Goal: Task Accomplishment & Management: Manage account settings

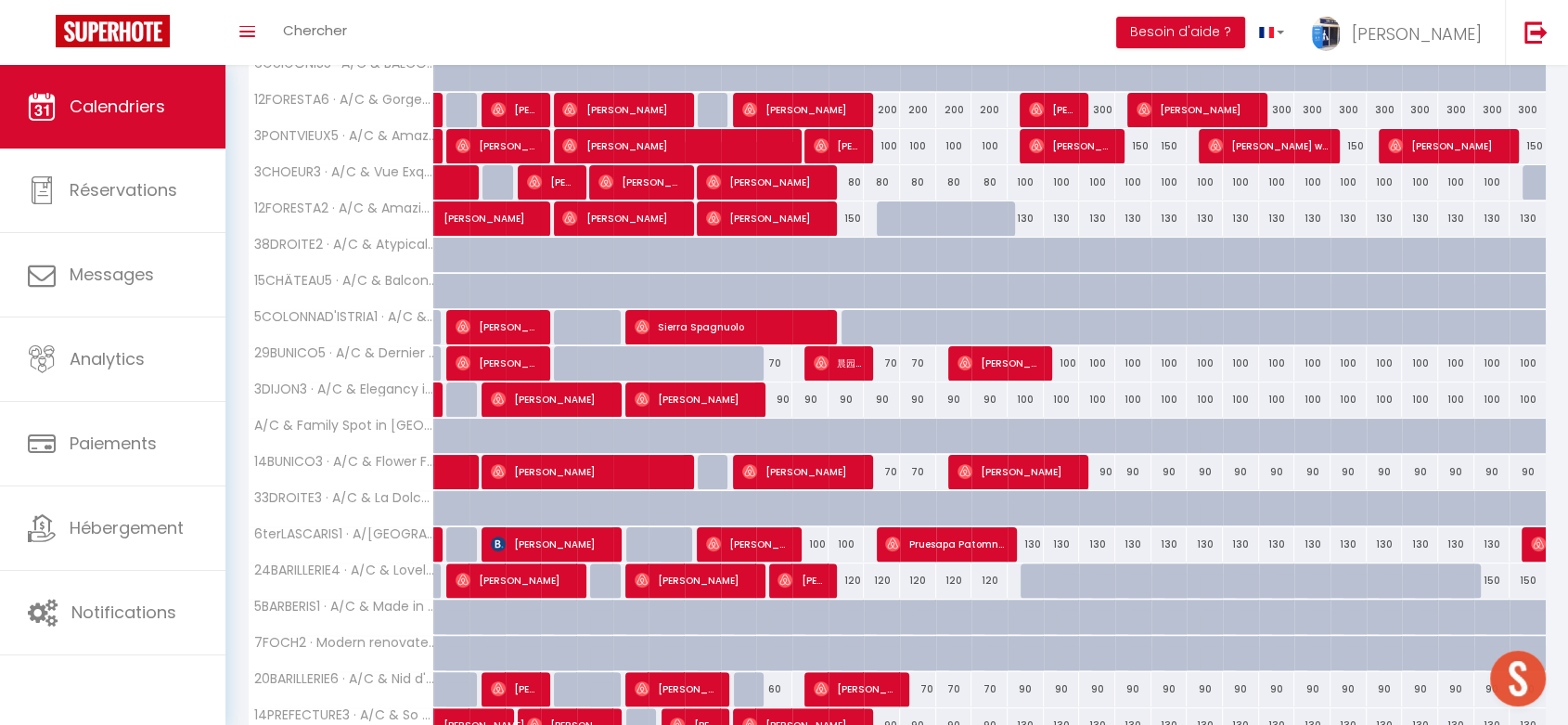
scroll to position [505, 0]
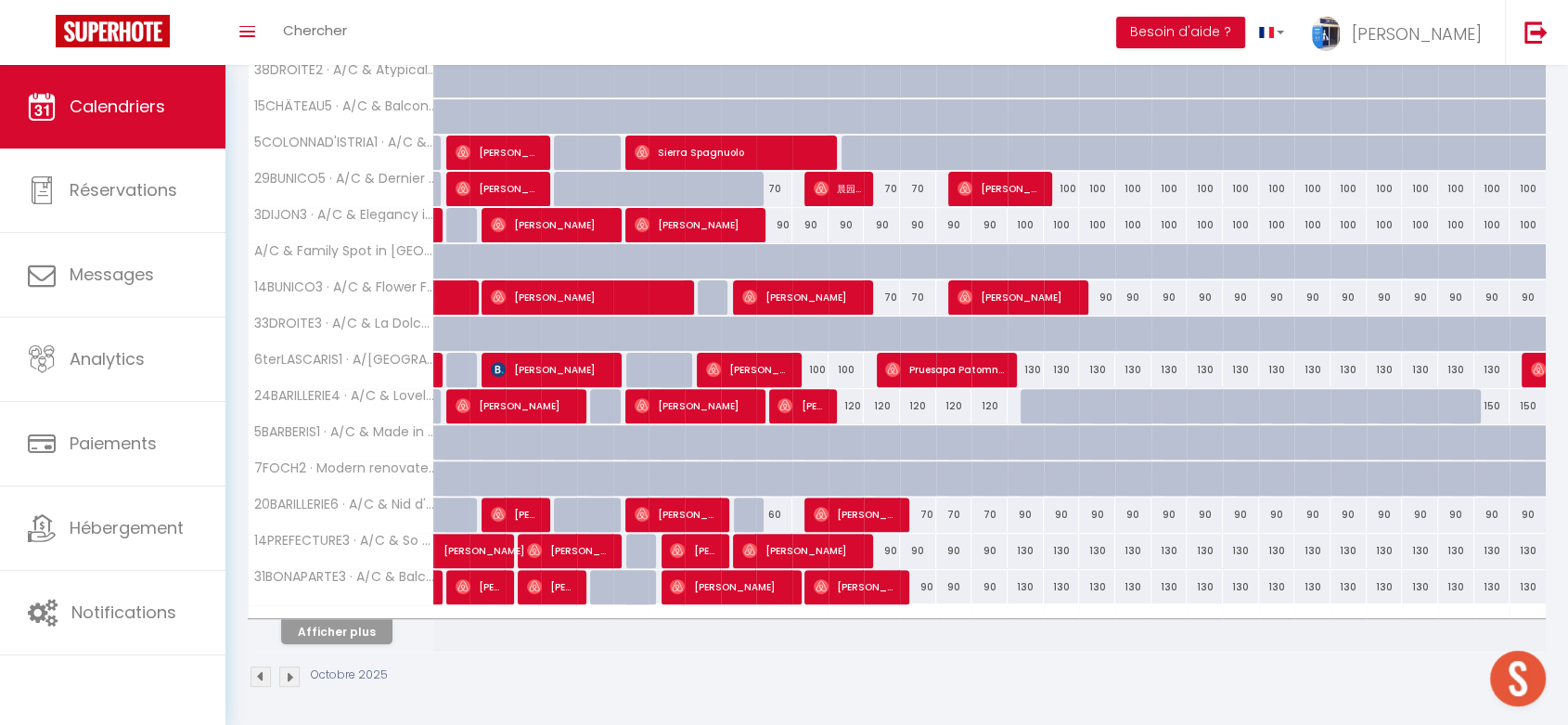
click at [754, 188] on div at bounding box center [752, 199] width 36 height 35
type input "70"
type input "Jeu 09 Octobre 2025"
type input "Ven 10 Octobre 2025"
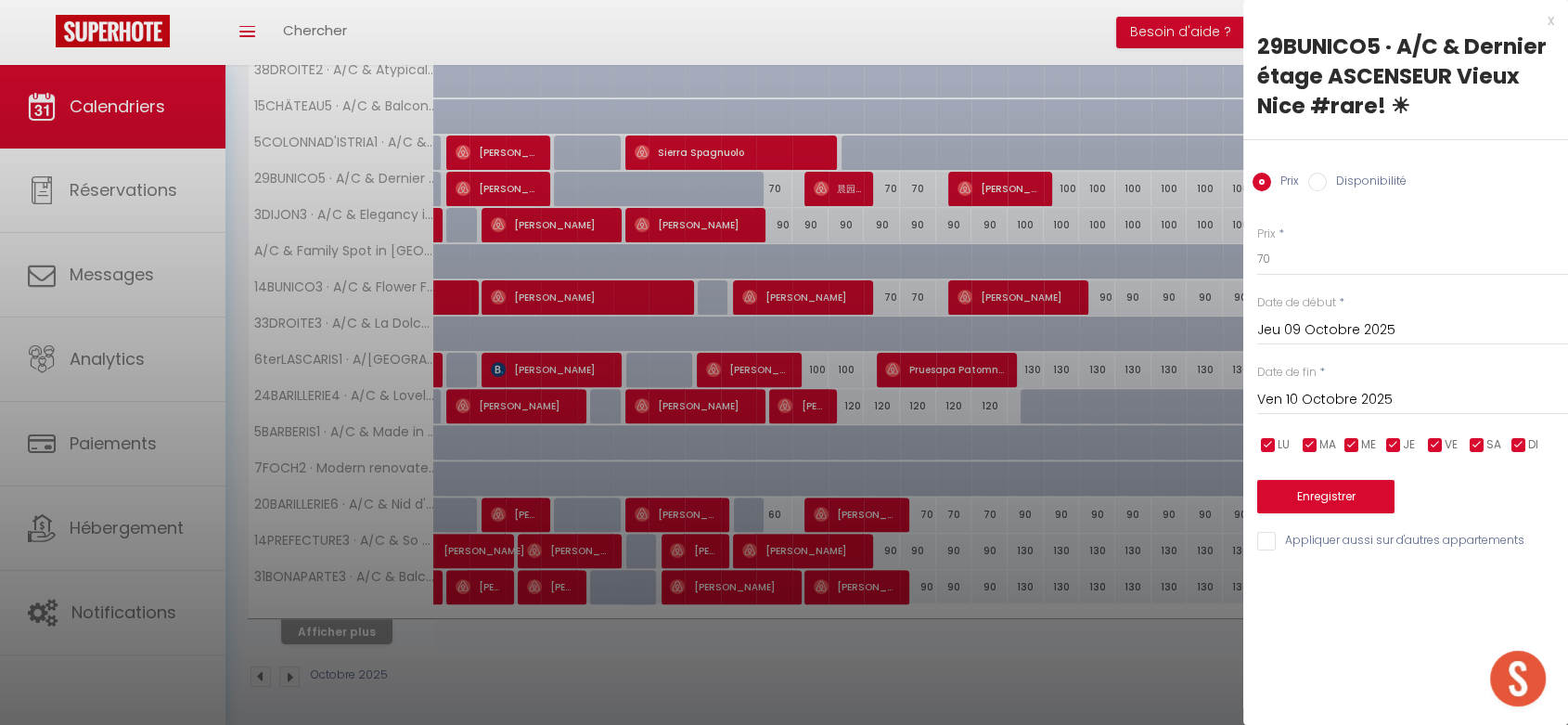
click at [1327, 177] on label "Disponibilité" at bounding box center [1367, 183] width 80 height 21
click at [1327, 177] on input "Disponibilité" at bounding box center [1317, 182] width 19 height 19
radio input "true"
radio input "false"
click at [1295, 503] on button "Enregistrer" at bounding box center [1326, 499] width 137 height 34
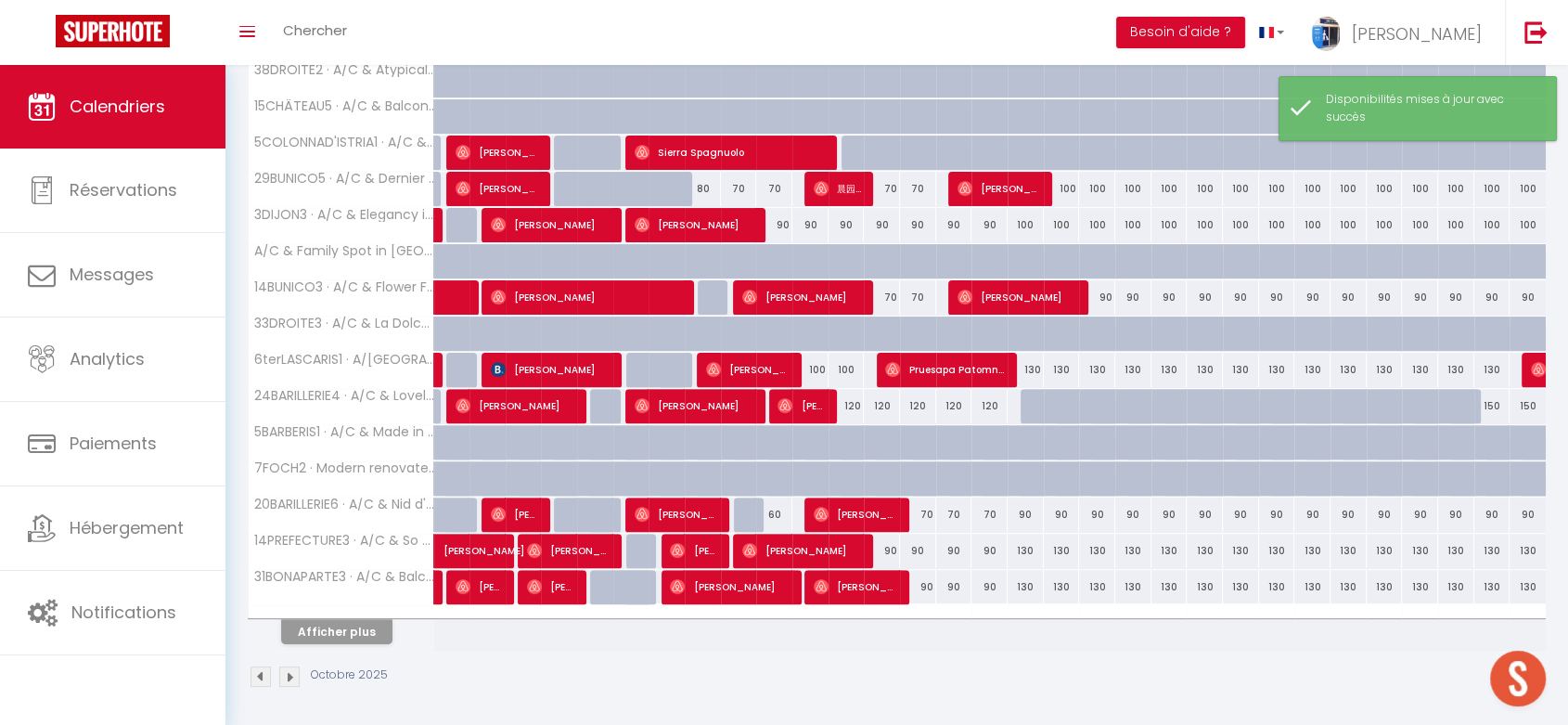
click at [703, 186] on div "80" at bounding box center [702, 188] width 36 height 34
select select "1"
type input "Mer 08 Octobre 2025"
type input "Jeu 09 Octobre 2025"
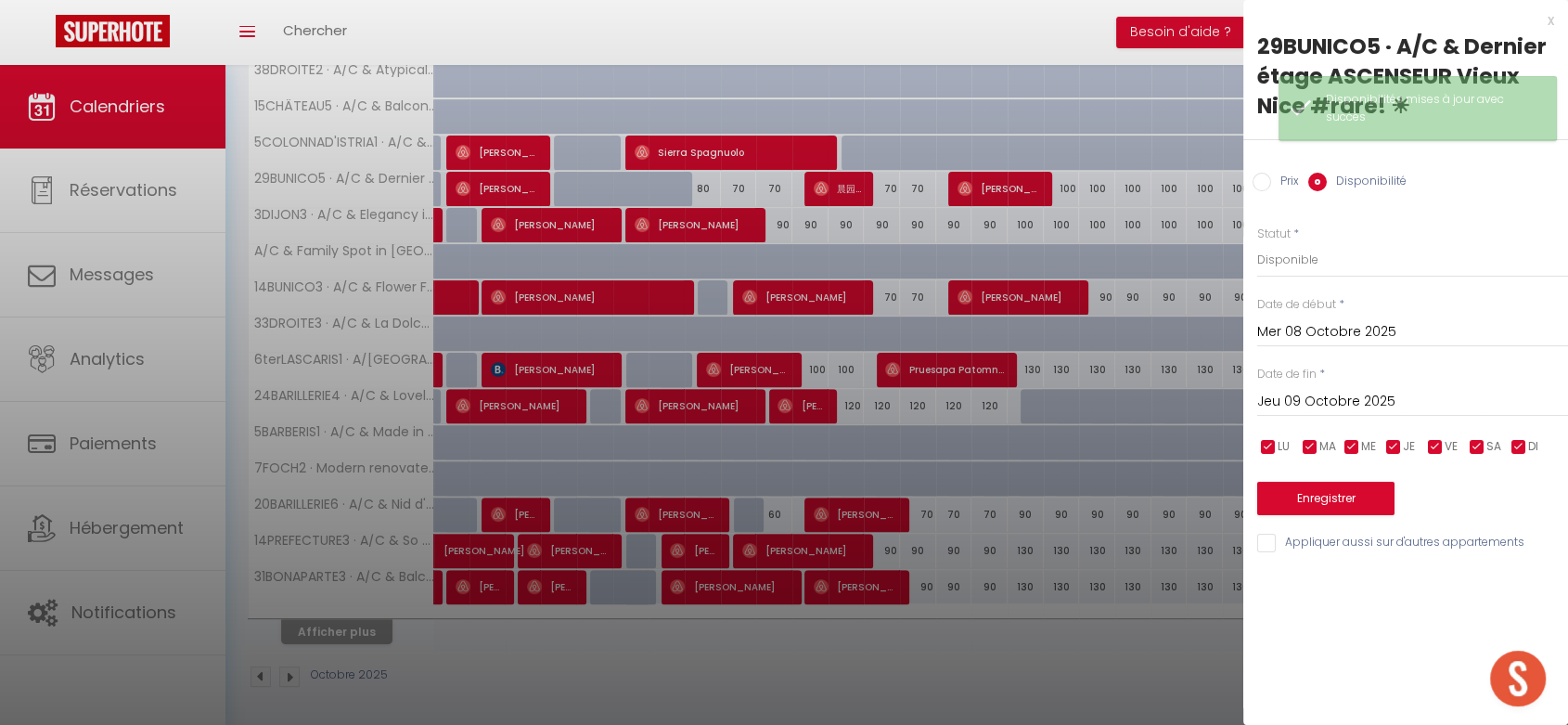
click at [1330, 335] on input "Mer 08 Octobre 2025" at bounding box center [1413, 333] width 311 height 24
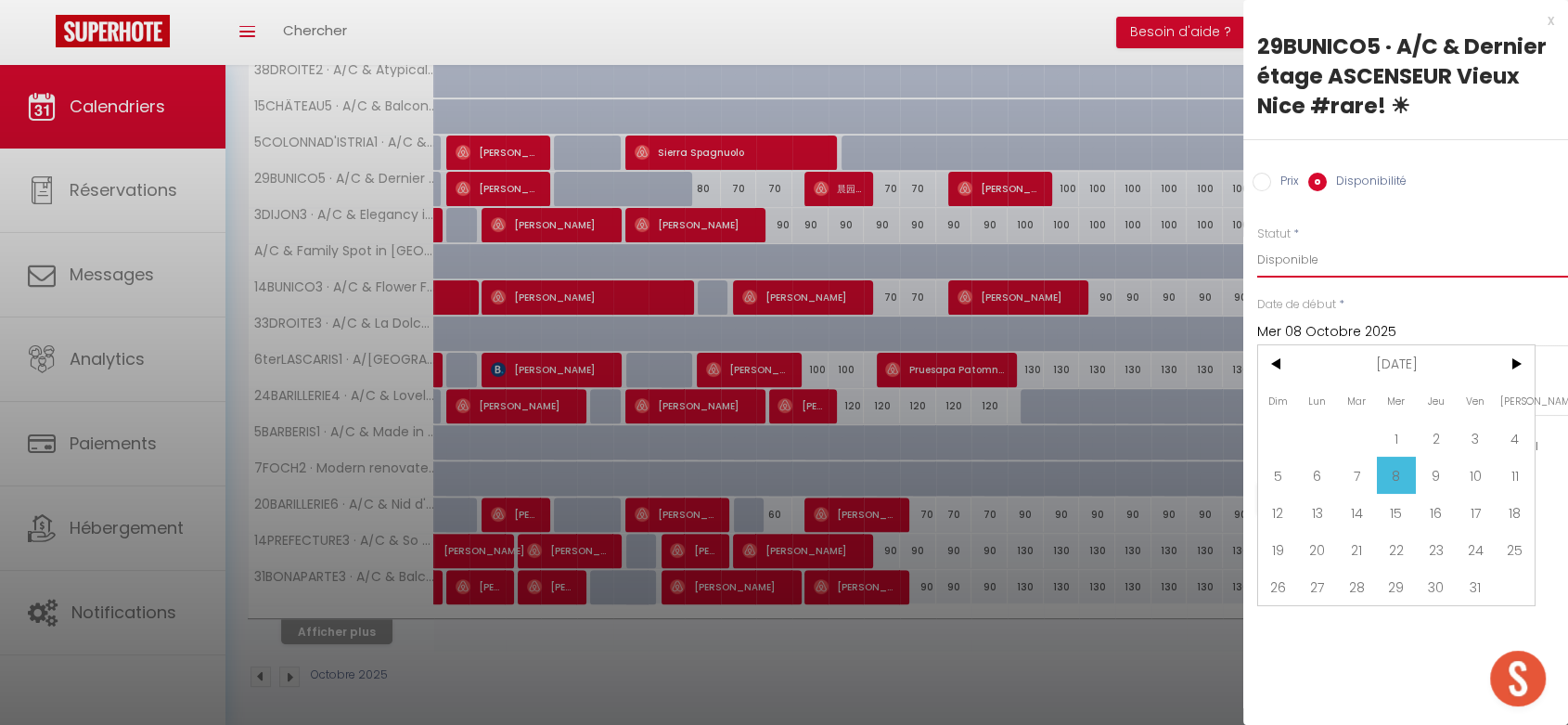
click at [1296, 244] on select "Disponible Indisponible" at bounding box center [1413, 260] width 311 height 35
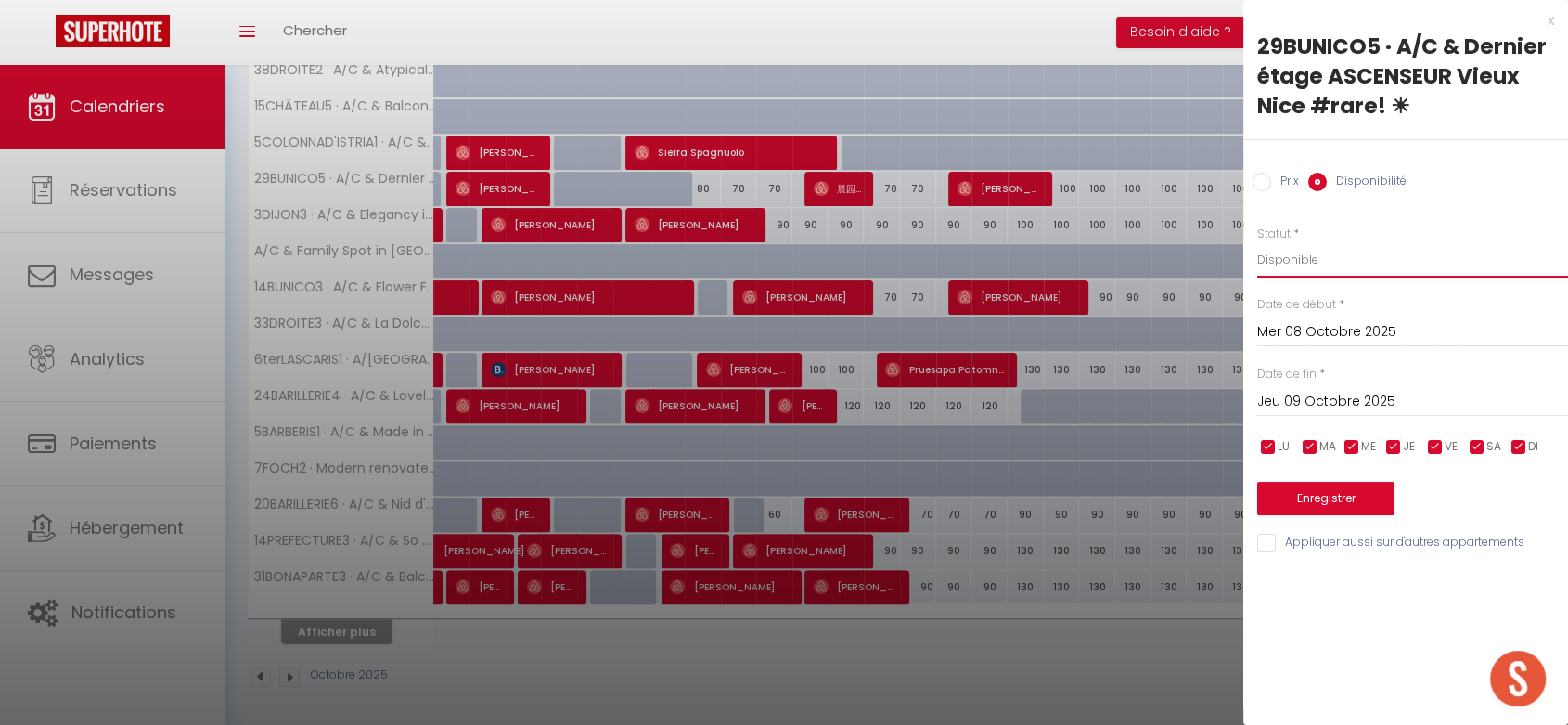
select select "0"
click at [1258, 242] on select "Disponible Indisponible" at bounding box center [1413, 260] width 311 height 35
click at [1325, 489] on button "Enregistrer" at bounding box center [1326, 499] width 137 height 34
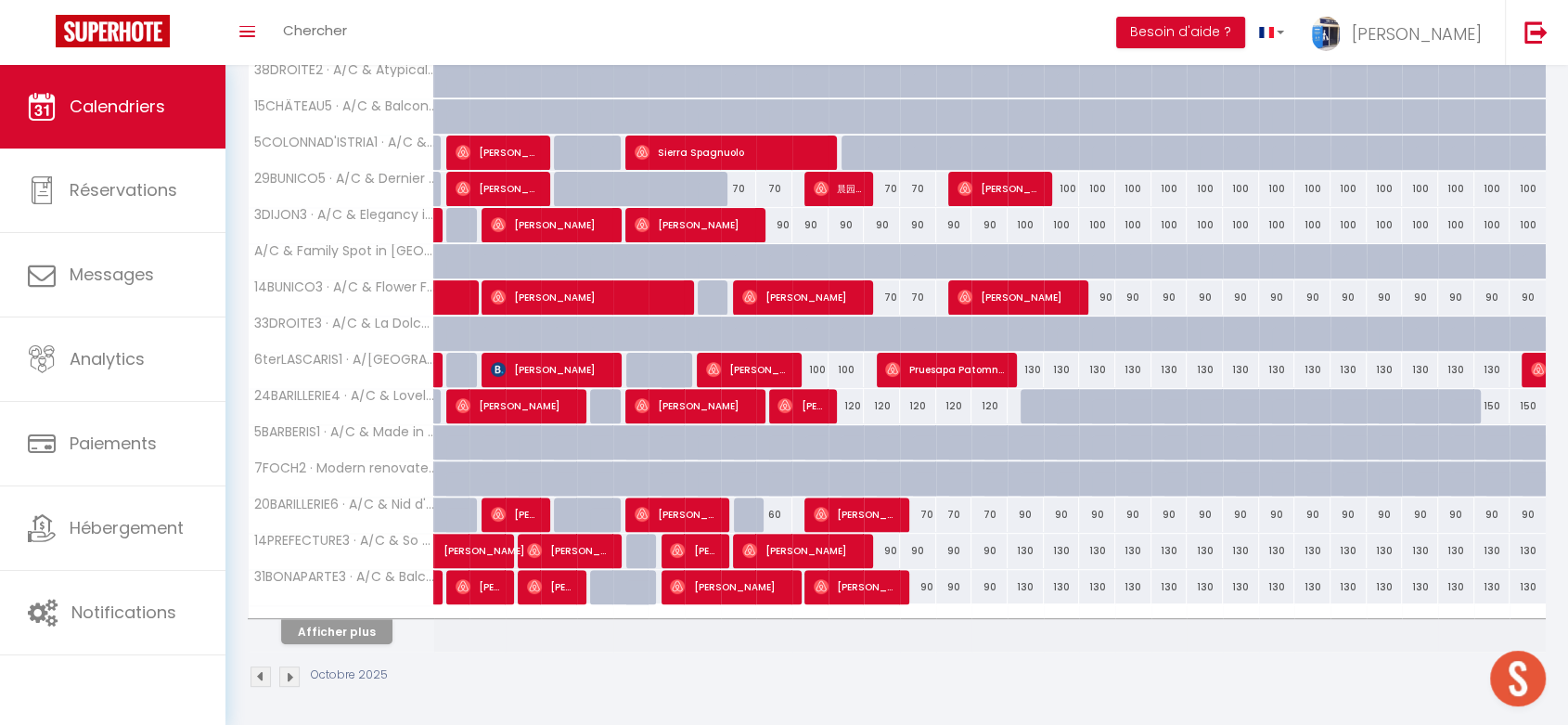
click at [782, 225] on div "90" at bounding box center [774, 225] width 36 height 34
type input "90"
select select "1"
type input "Ven 10 Octobre 2025"
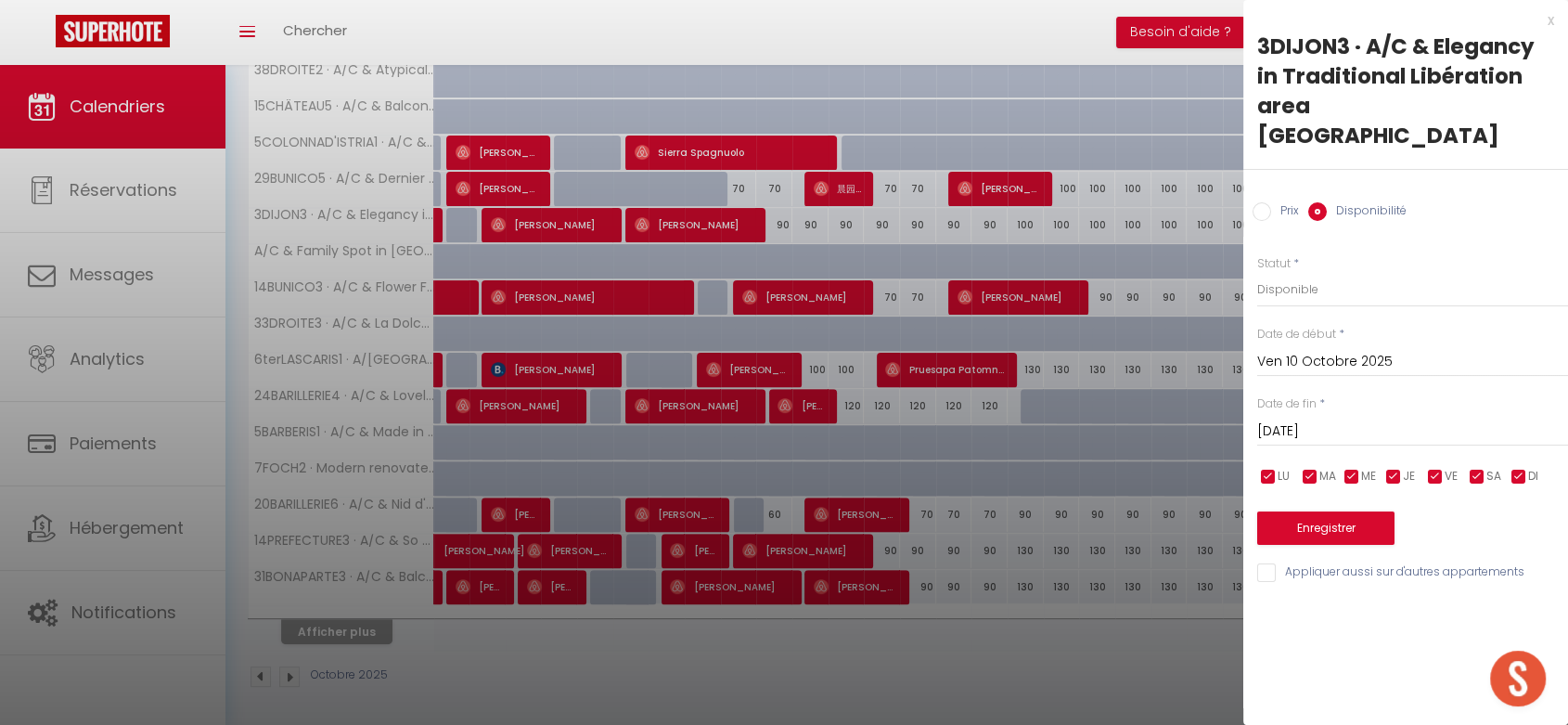
click at [1305, 419] on input "[DATE]" at bounding box center [1413, 431] width 311 height 24
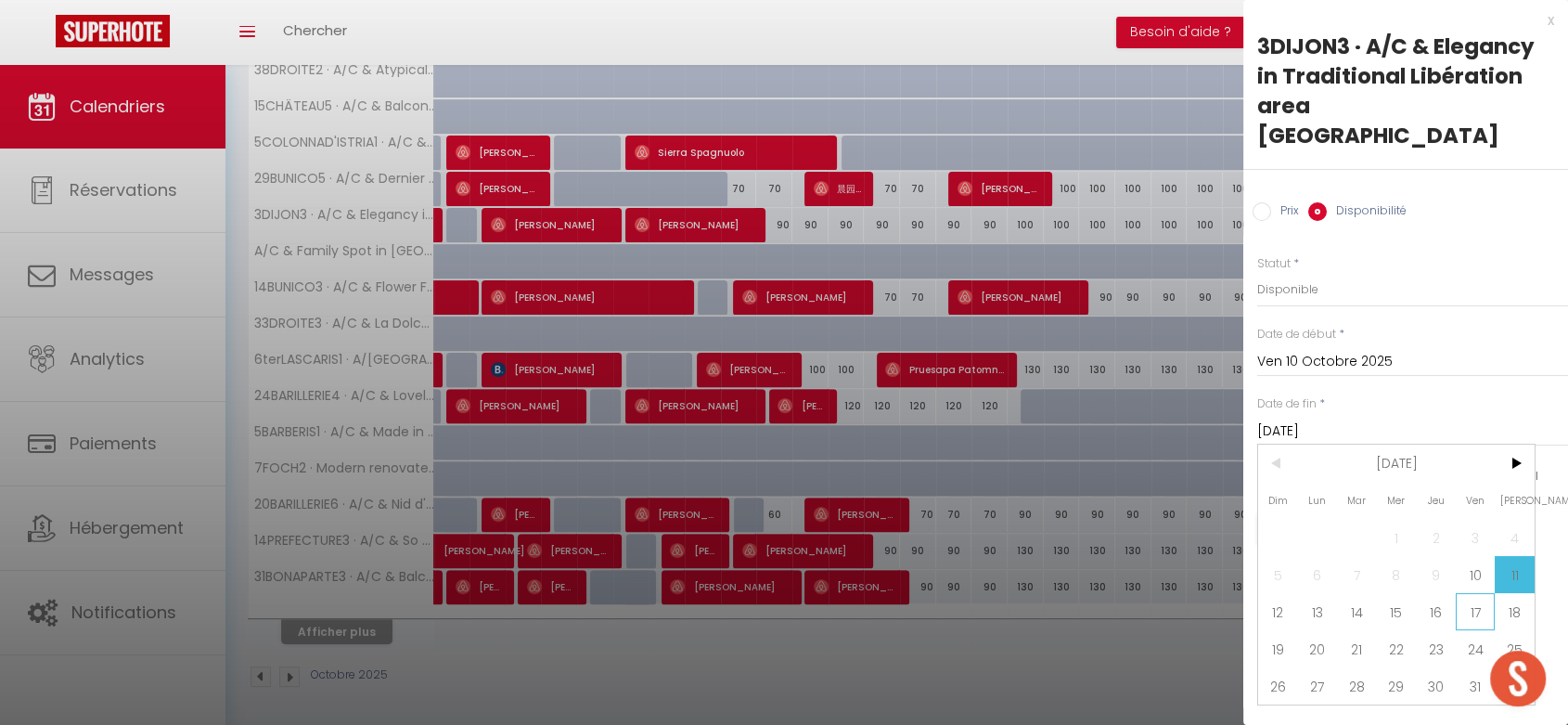
drag, startPoint x: 1468, startPoint y: 578, endPoint x: 1428, endPoint y: 496, distance: 91.2
click at [1468, 593] on span "17" at bounding box center [1476, 611] width 40 height 37
type input "Ven 17 Octobre 2025"
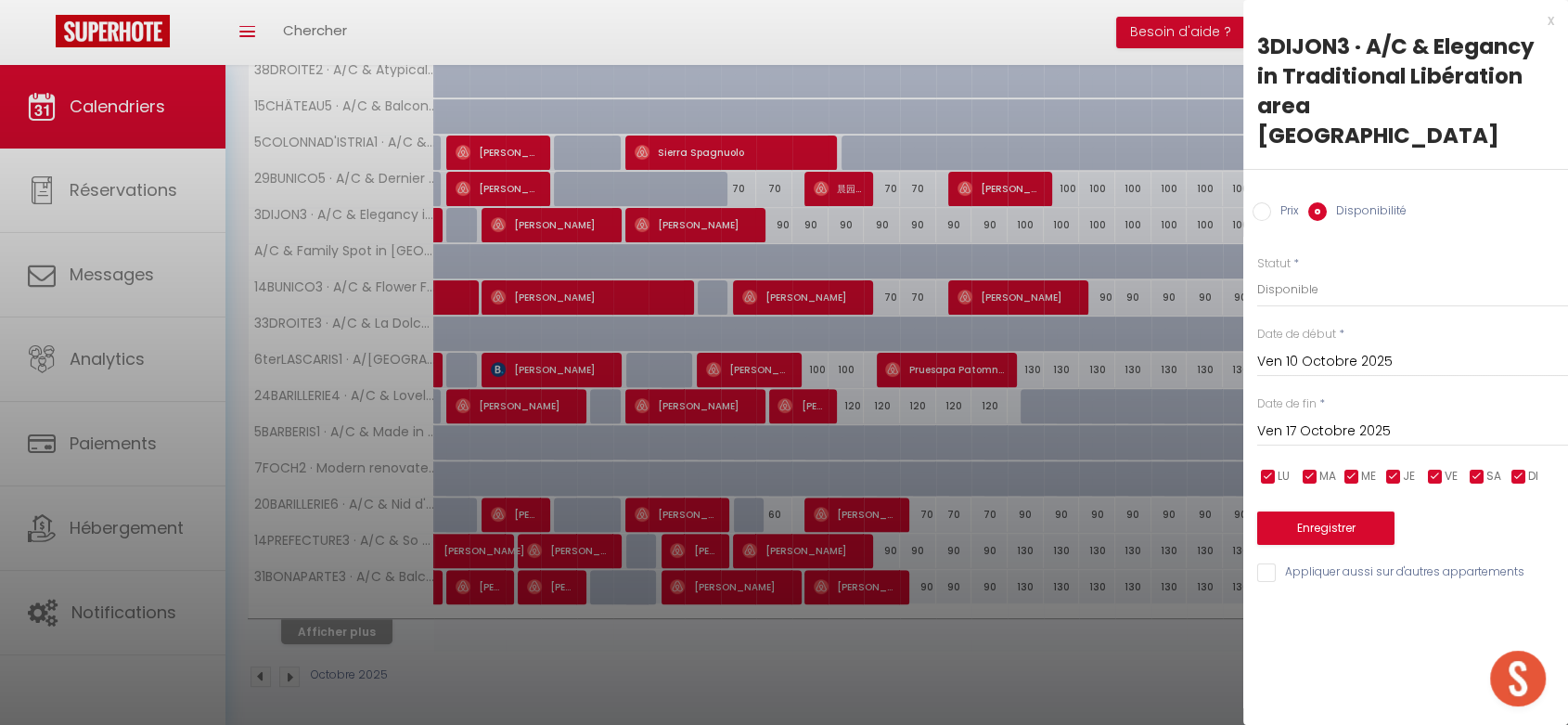
click at [1261, 202] on input "Prix" at bounding box center [1262, 212] width 19 height 19
radio input "true"
radio input "false"
drag, startPoint x: 1267, startPoint y: 254, endPoint x: 1257, endPoint y: 251, distance: 10.4
click at [1258, 272] on input "90" at bounding box center [1413, 289] width 311 height 34
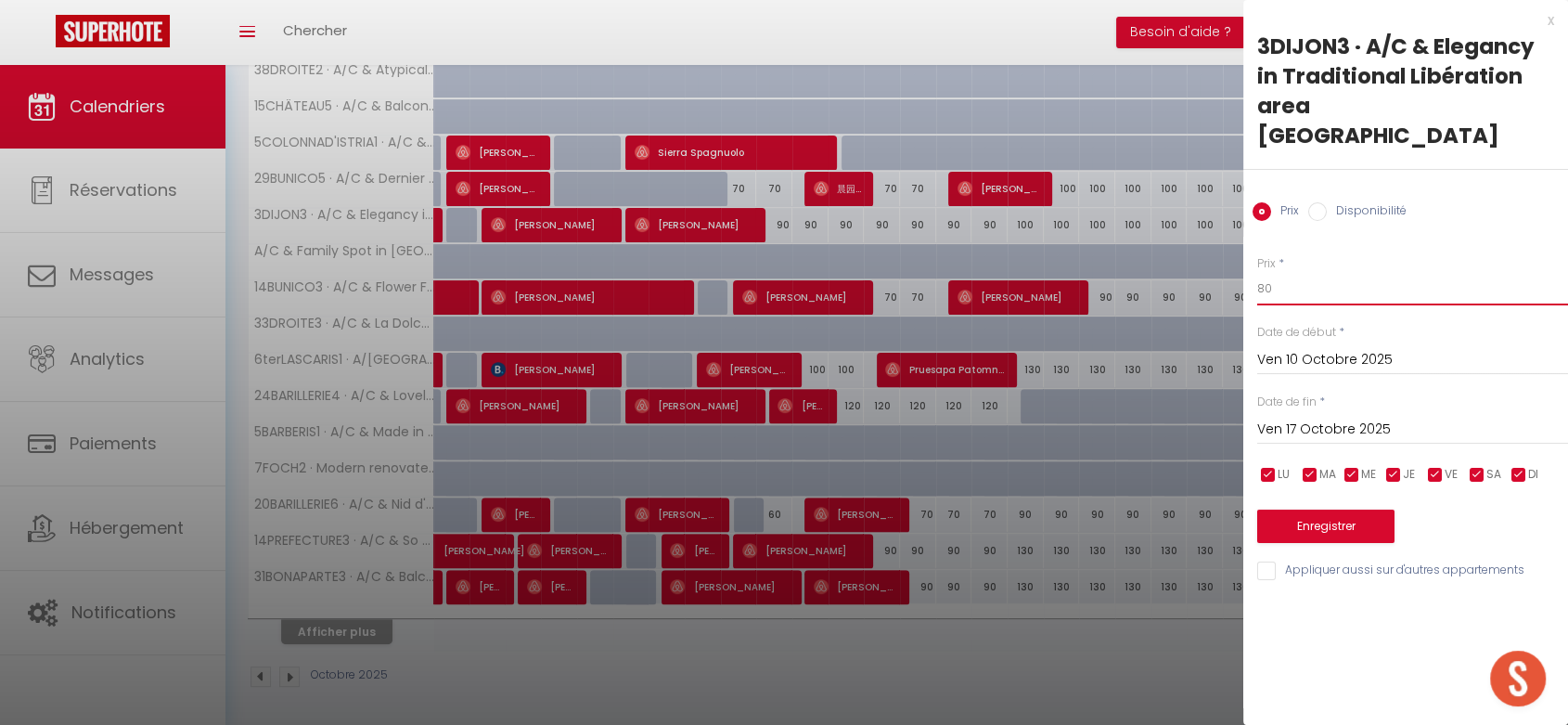
type input "80"
click at [1319, 510] on button "Enregistrer" at bounding box center [1326, 527] width 137 height 34
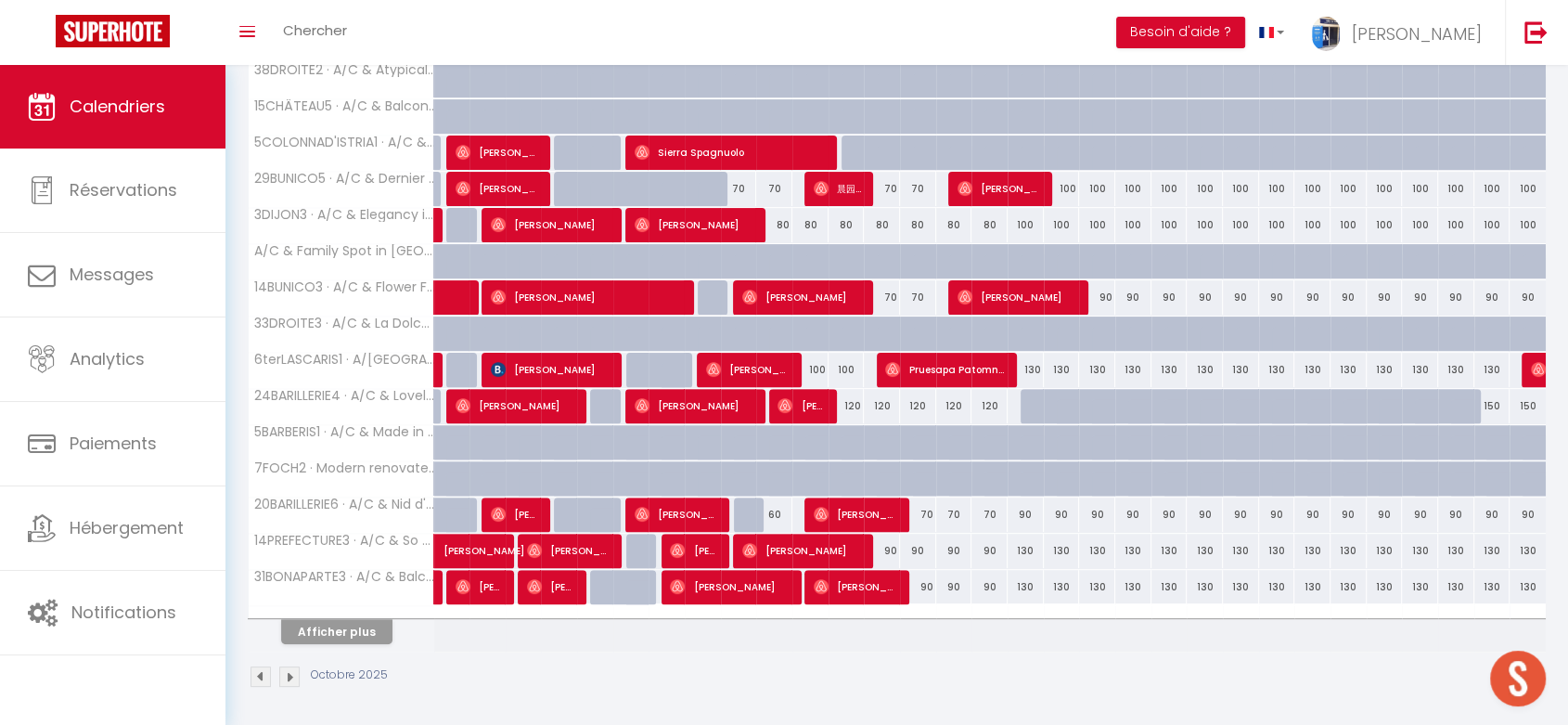
click at [851, 404] on div "120" at bounding box center [846, 405] width 36 height 34
type input "120"
type input "Dim 12 Octobre 2025"
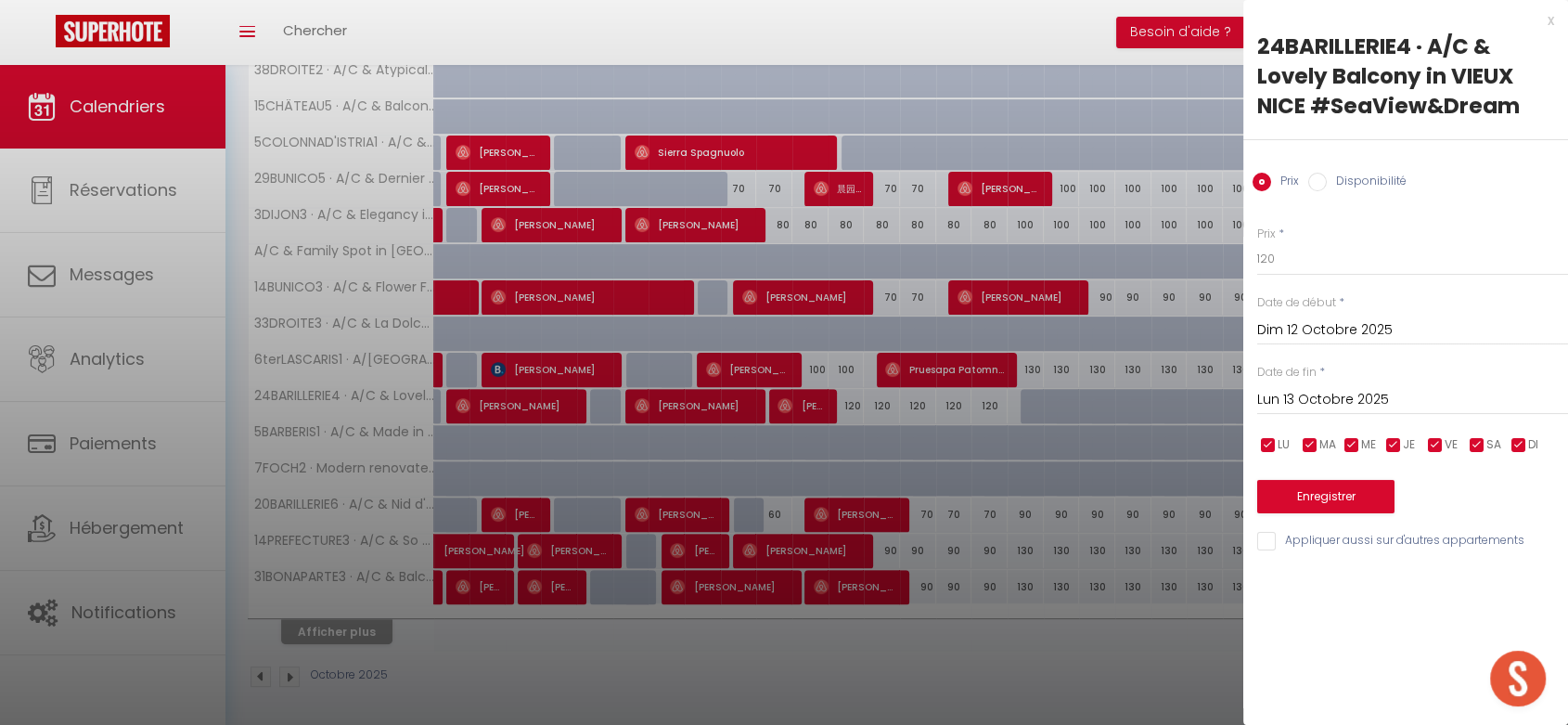
click at [1301, 404] on input "Lun 13 Octobre 2025" at bounding box center [1413, 400] width 311 height 24
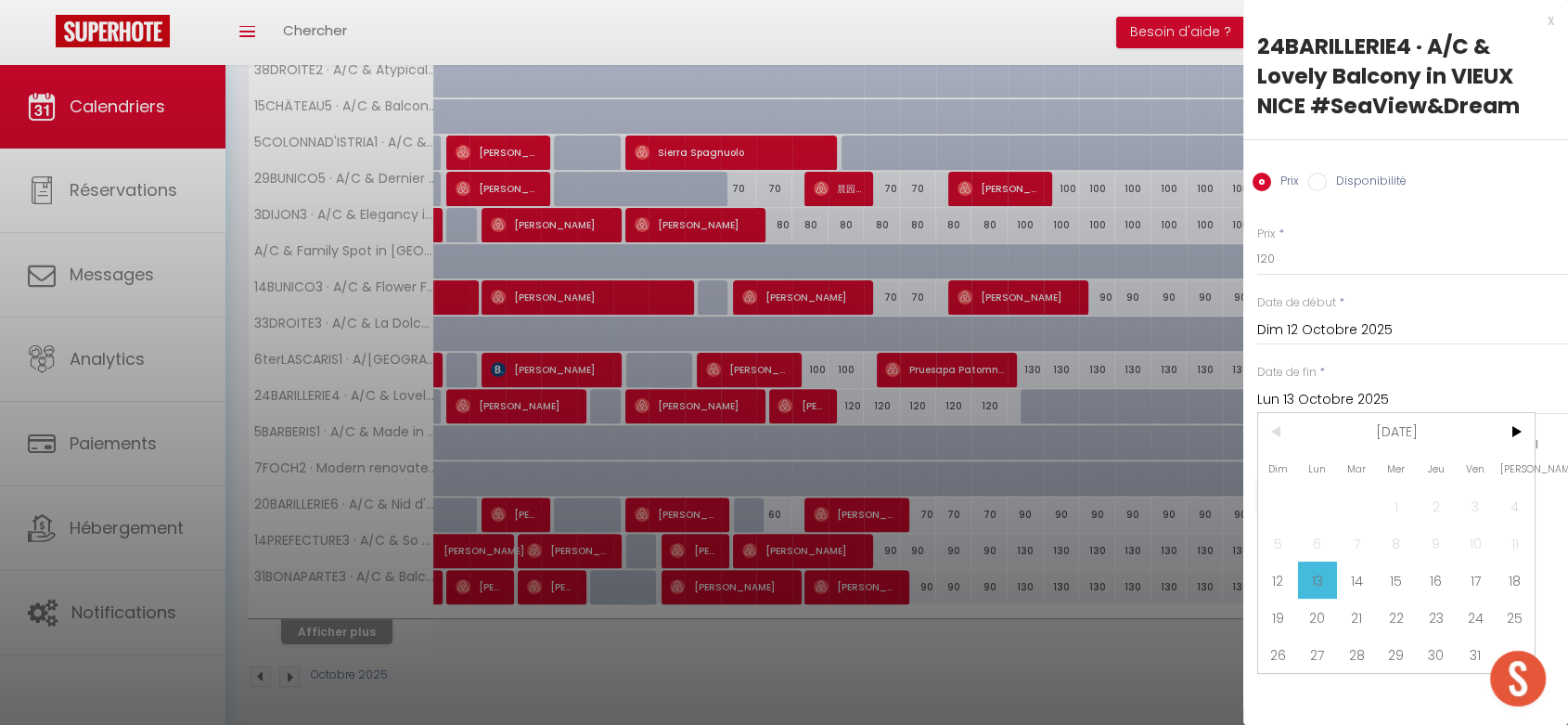
drag, startPoint x: 1479, startPoint y: 581, endPoint x: 1373, endPoint y: 426, distance: 187.8
click at [1477, 579] on span "17" at bounding box center [1476, 581] width 40 height 37
type input "Ven 17 Octobre 2025"
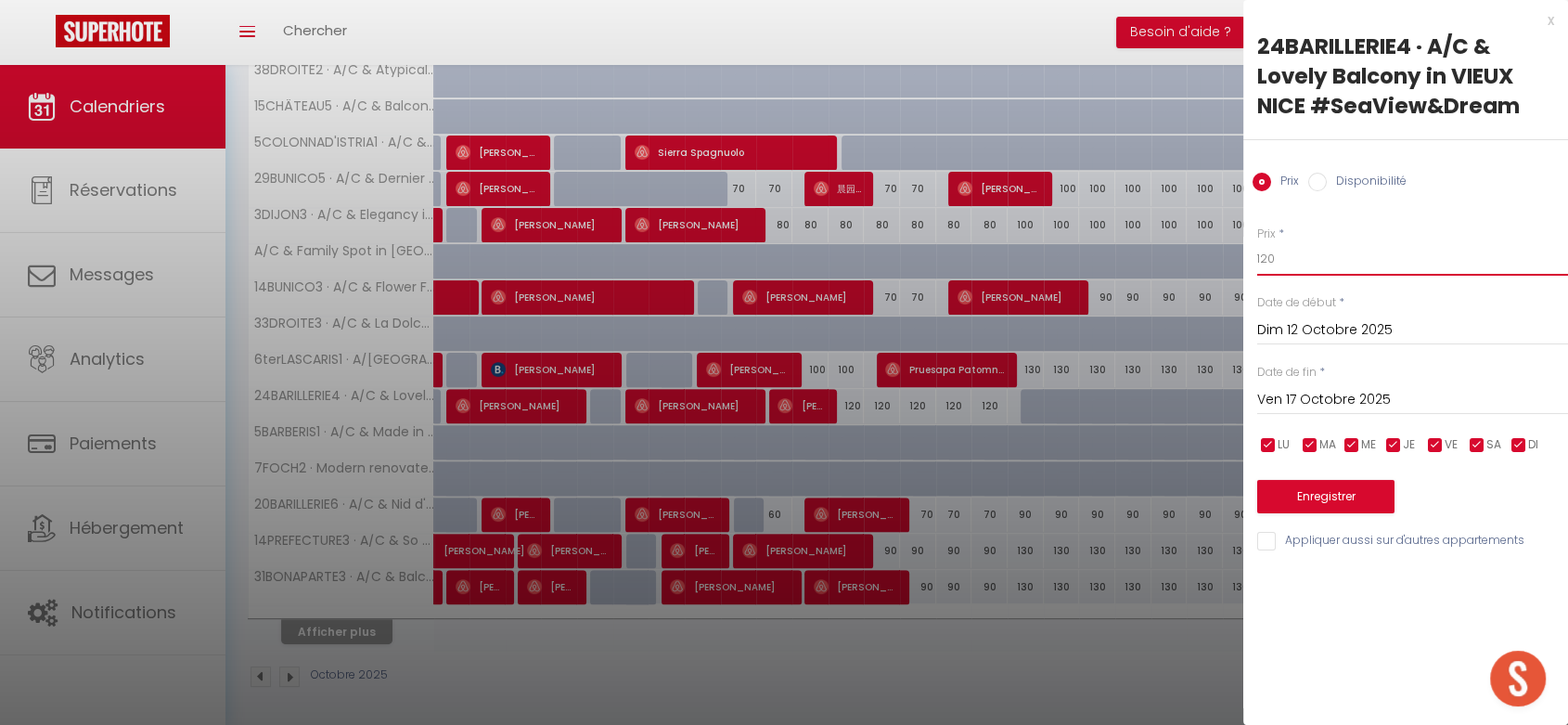
click at [1261, 247] on input "120" at bounding box center [1413, 259] width 311 height 34
type input "110"
click at [1329, 486] on button "Enregistrer" at bounding box center [1326, 497] width 137 height 34
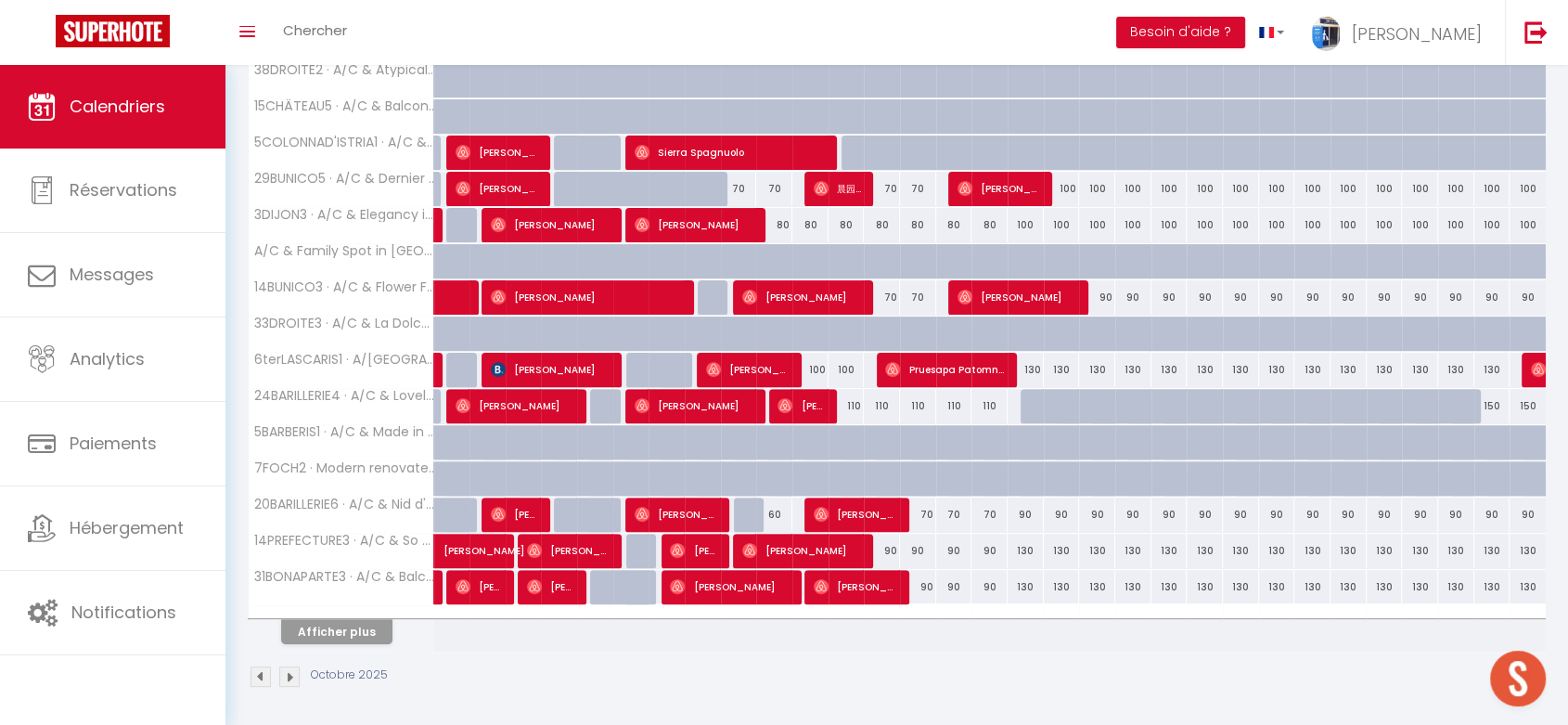
click at [1029, 550] on div "130" at bounding box center [1026, 551] width 36 height 34
type input "130"
type input "Ven 17 Octobre 2025"
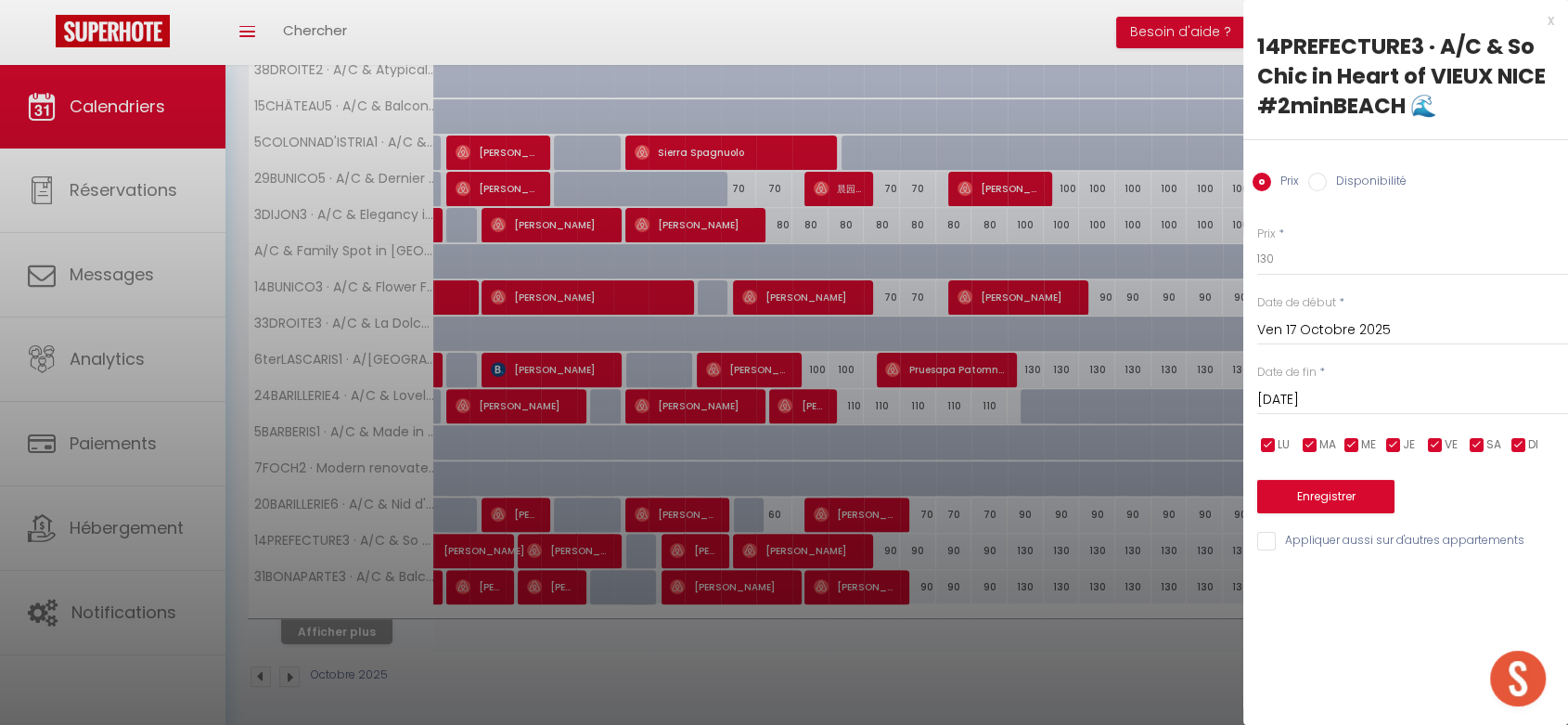
click at [1342, 393] on input "[DATE]" at bounding box center [1413, 400] width 311 height 24
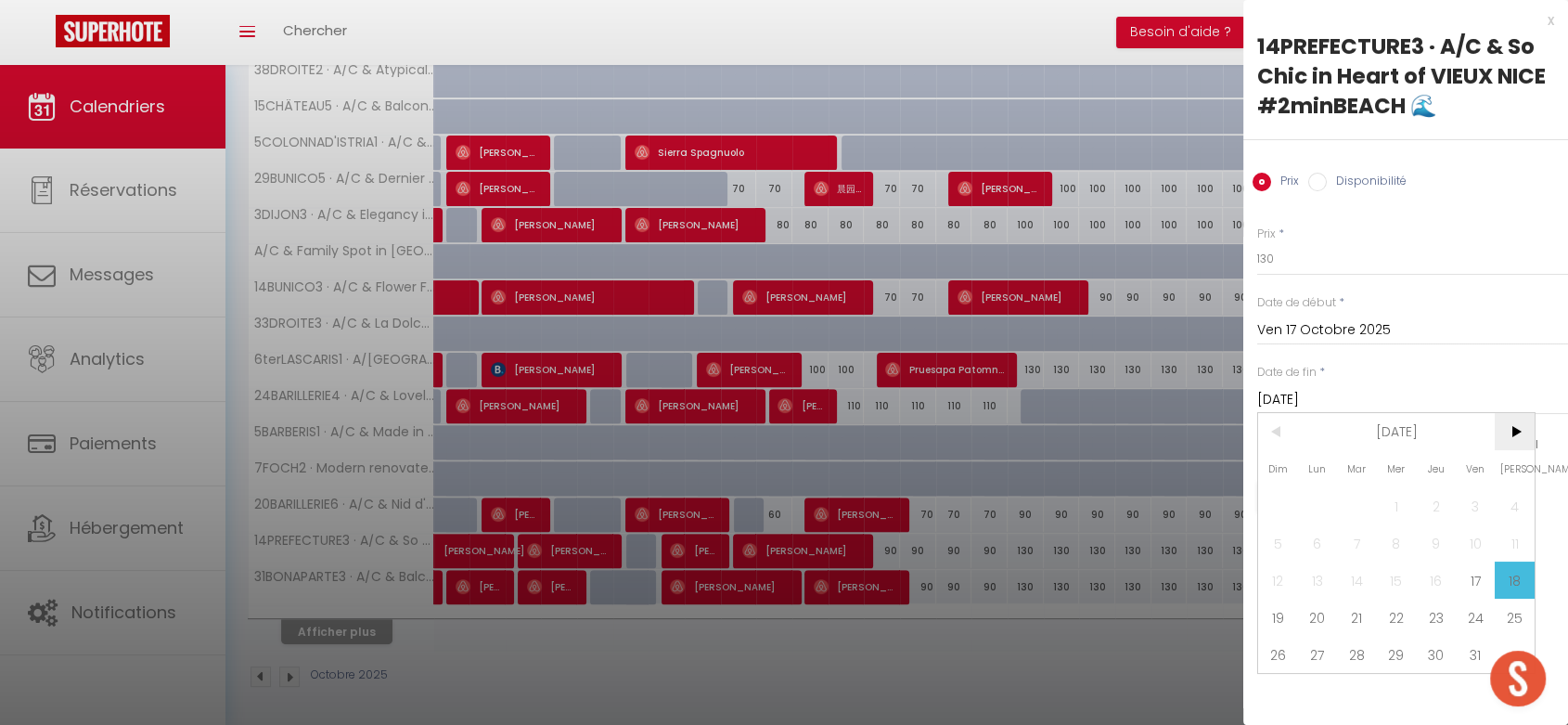
click at [1515, 437] on span ">" at bounding box center [1515, 431] width 40 height 37
drag, startPoint x: 1274, startPoint y: 548, endPoint x: 1293, endPoint y: 408, distance: 141.3
click at [1275, 548] on span "2" at bounding box center [1278, 543] width 40 height 37
type input "Dim 02 Novembre 2025"
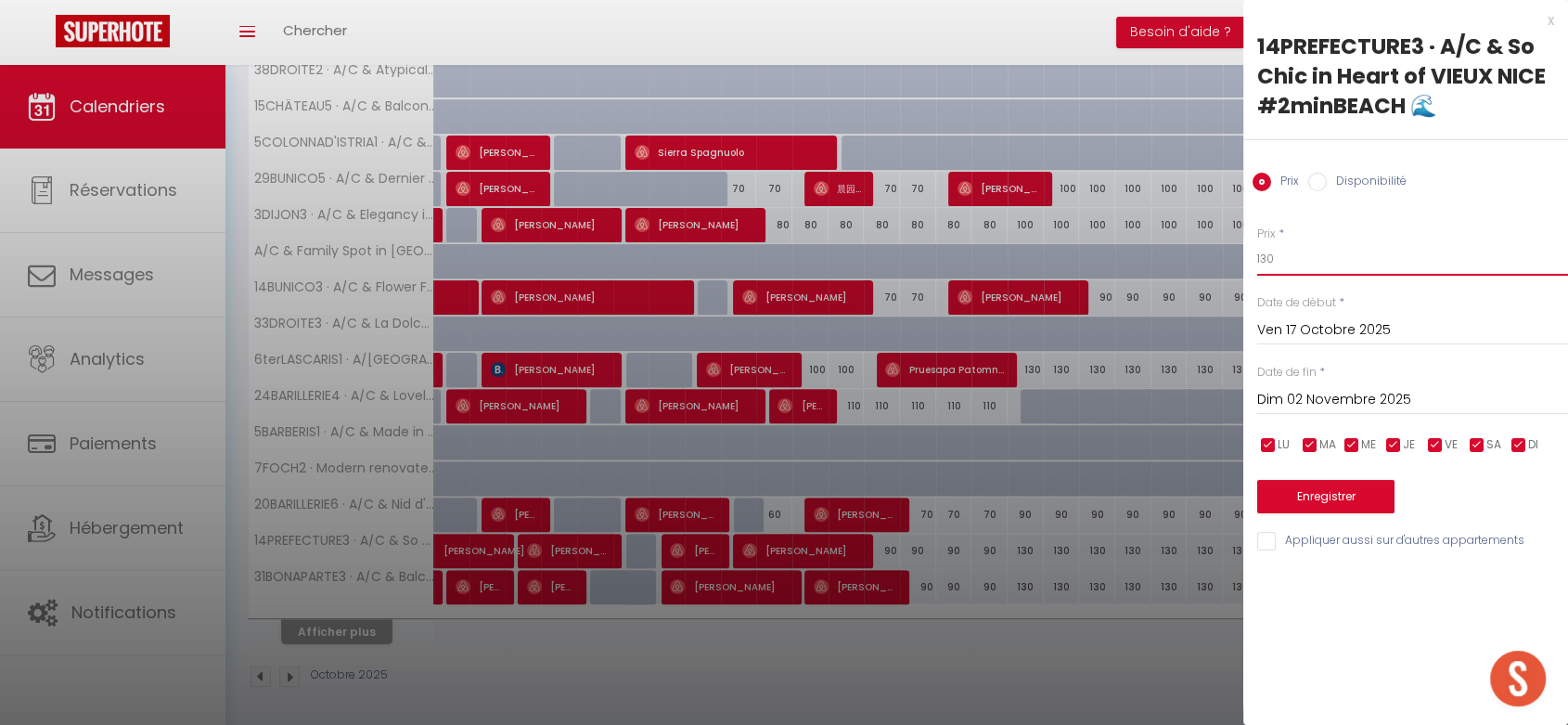
click at [1268, 258] on input "130" at bounding box center [1413, 259] width 311 height 34
type input "110"
click at [1338, 496] on button "Enregistrer" at bounding box center [1326, 497] width 137 height 34
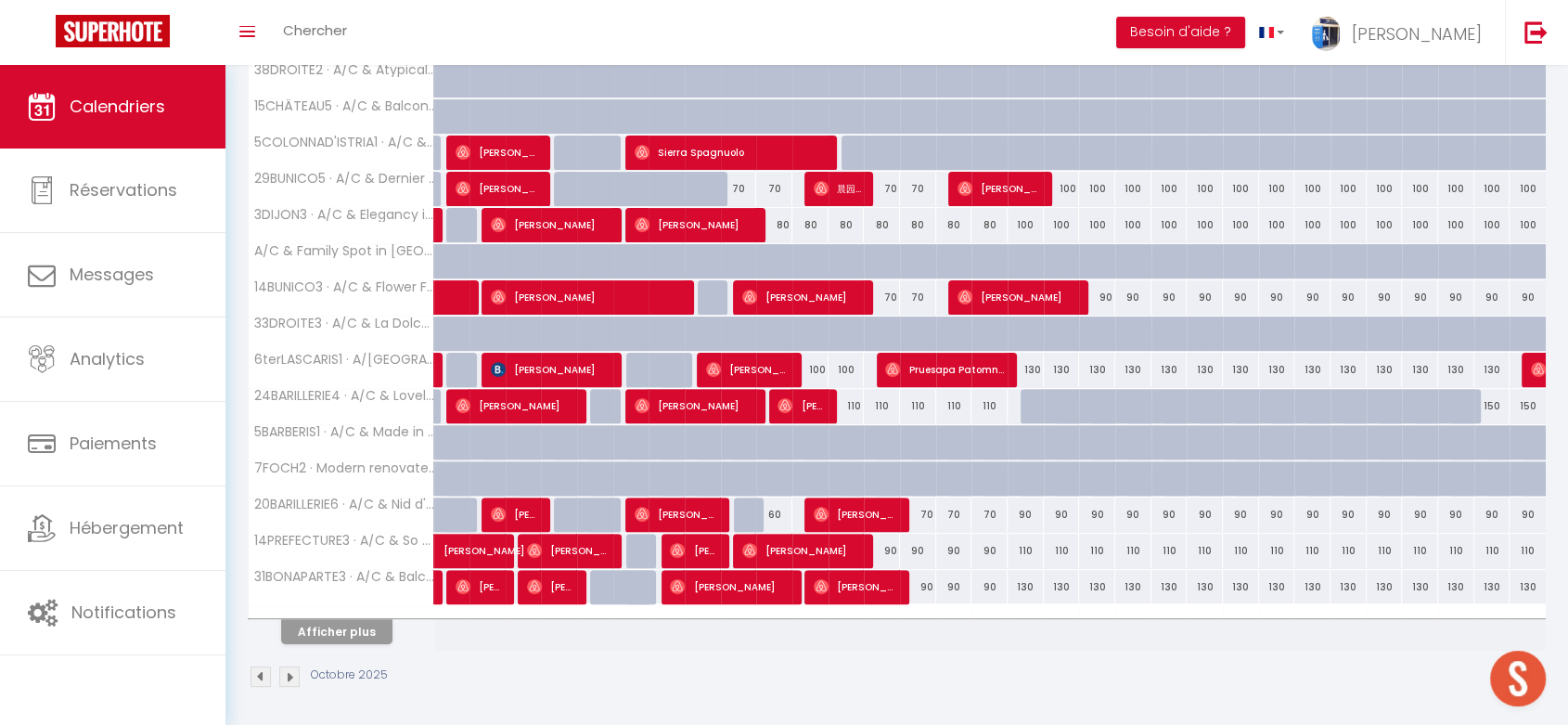
click at [1025, 583] on div "130" at bounding box center [1026, 587] width 36 height 34
type input "130"
type input "Ven 17 Octobre 2025"
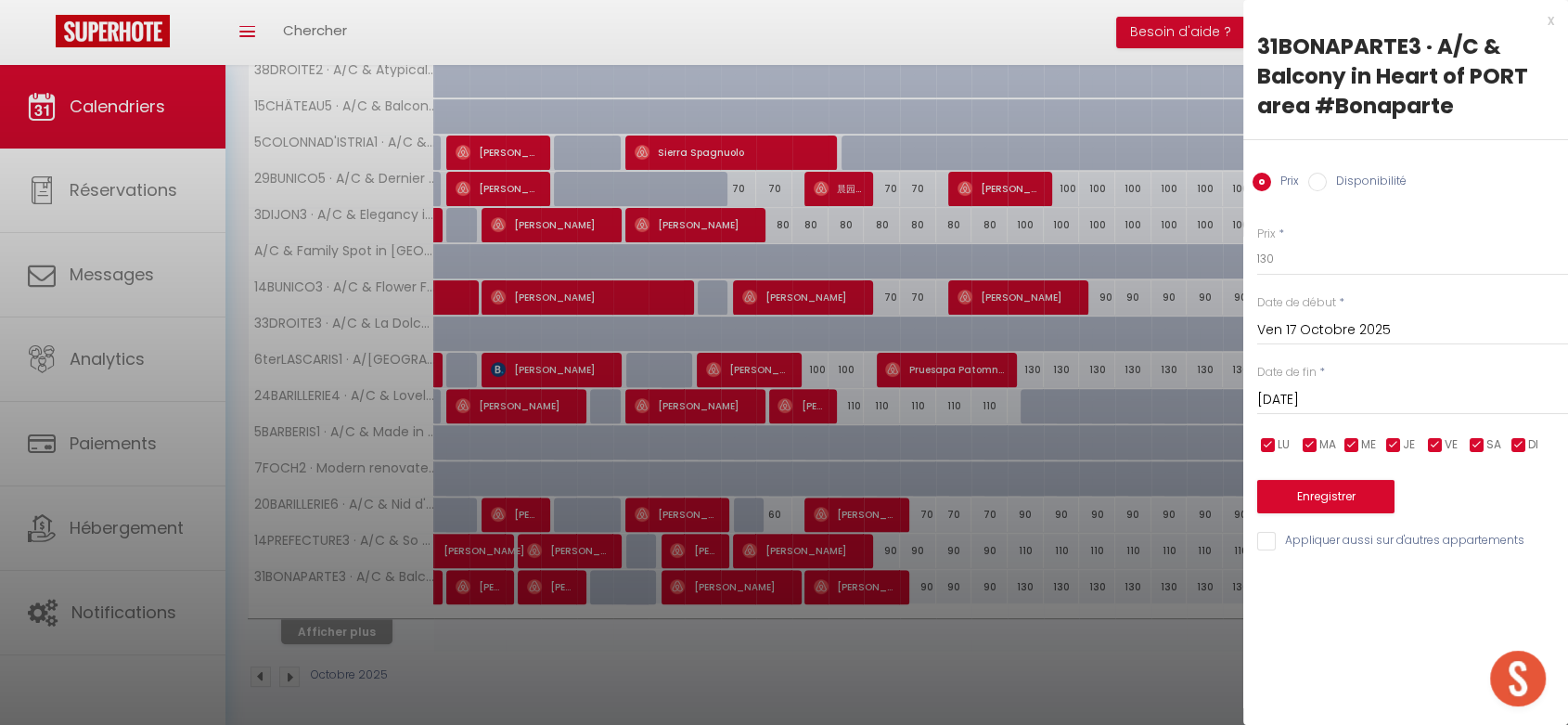
click at [1347, 405] on input "[DATE]" at bounding box center [1413, 400] width 311 height 24
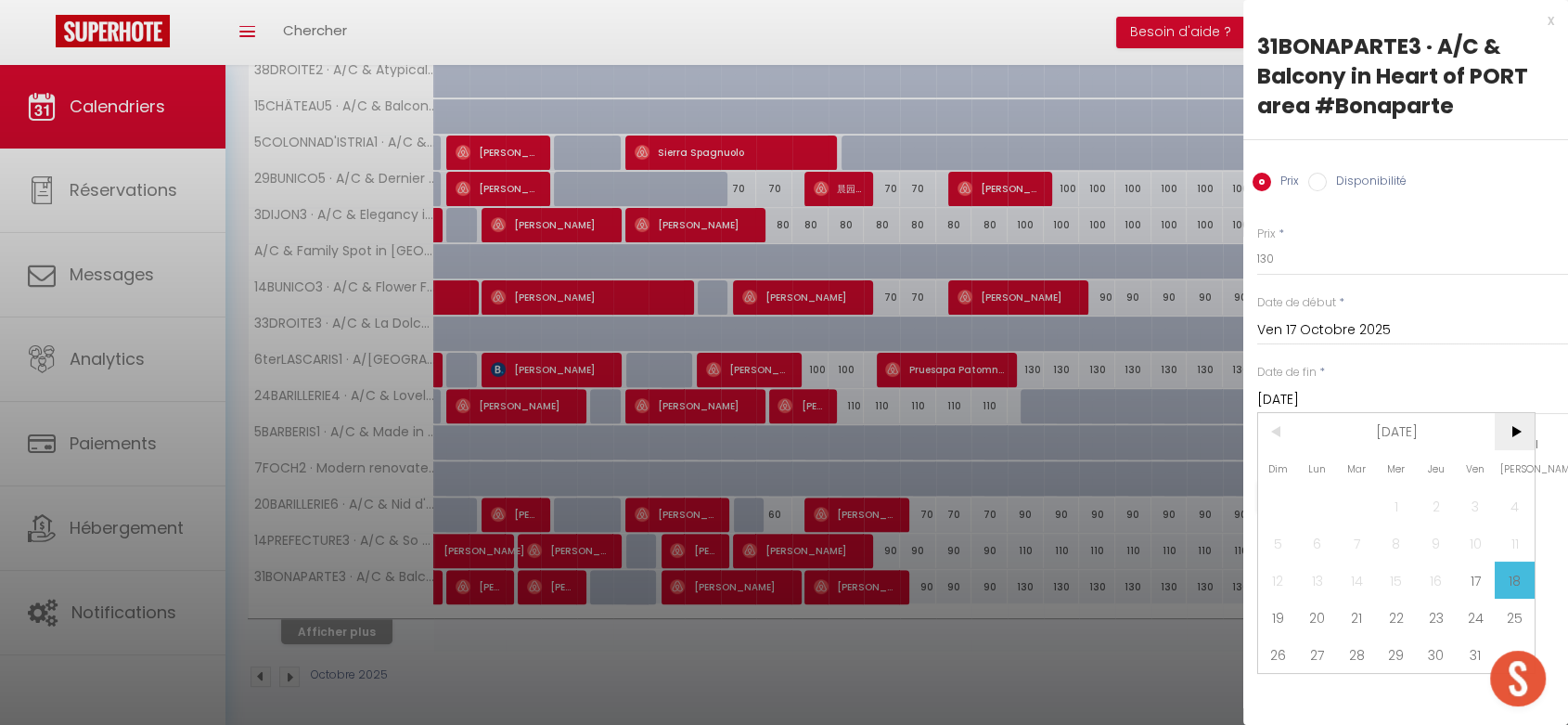
click at [1514, 434] on span ">" at bounding box center [1515, 431] width 40 height 37
drag, startPoint x: 1272, startPoint y: 540, endPoint x: 1270, endPoint y: 406, distance: 134.0
click at [1273, 540] on span "2" at bounding box center [1278, 543] width 40 height 37
type input "Dim 02 Novembre 2025"
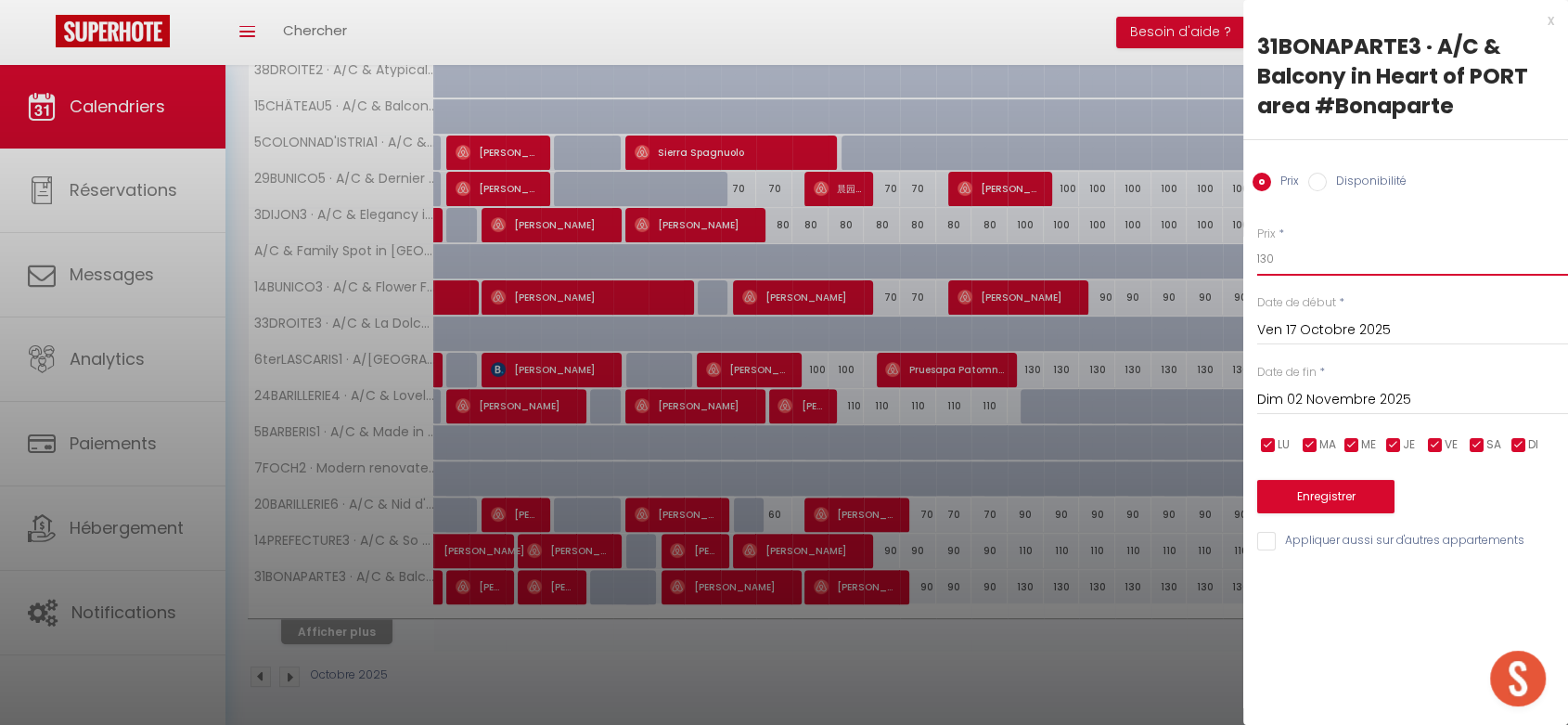
click at [1259, 251] on input "130" at bounding box center [1413, 259] width 311 height 34
type input "110"
drag, startPoint x: 1325, startPoint y: 519, endPoint x: 1319, endPoint y: 498, distance: 21.8
click at [1319, 506] on div "Prix * 110 Statut * Disponible Indisponible Date de début * [DATE] < [DATE] > D…" at bounding box center [1406, 377] width 325 height 350
click at [1321, 490] on button "Enregistrer" at bounding box center [1326, 497] width 137 height 34
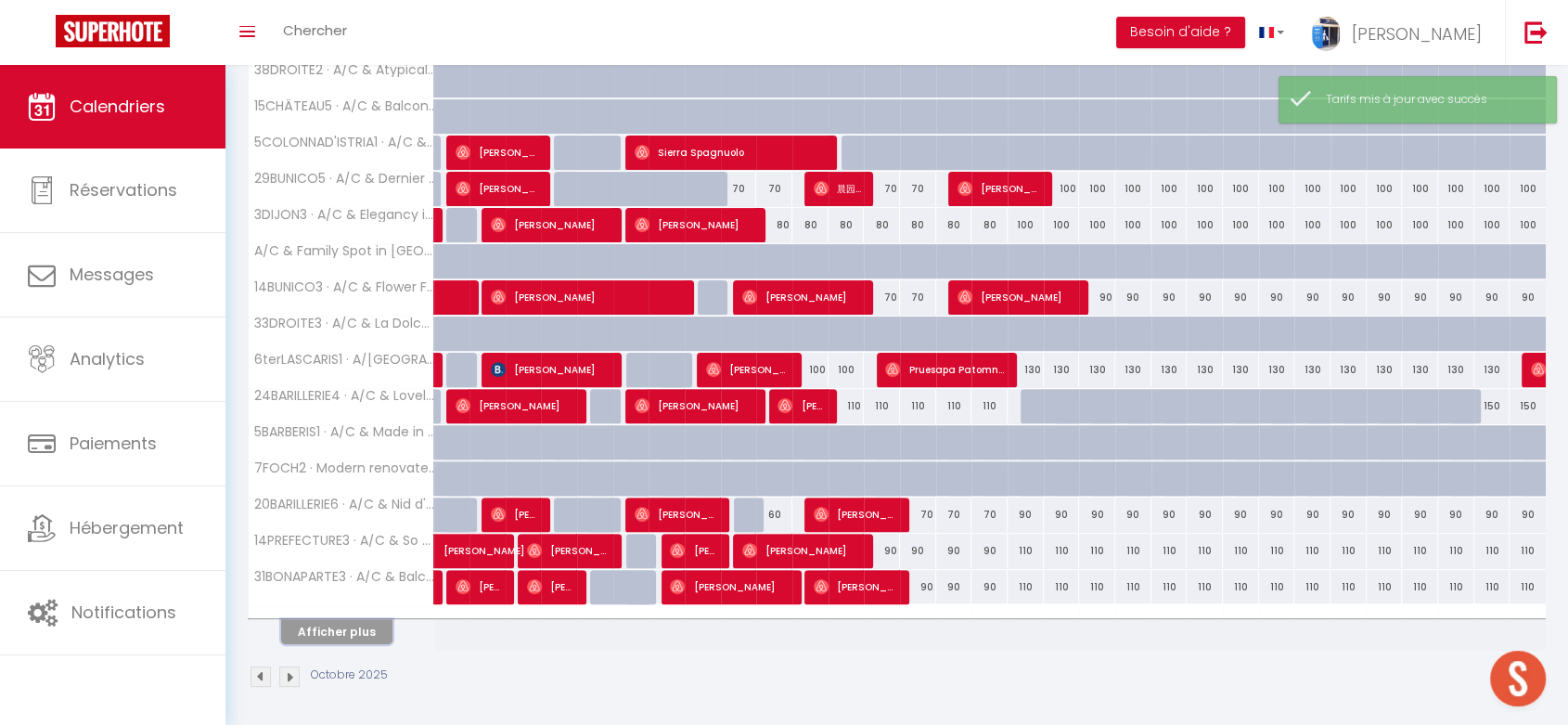
click at [373, 632] on button "Afficher plus" at bounding box center [337, 631] width 112 height 25
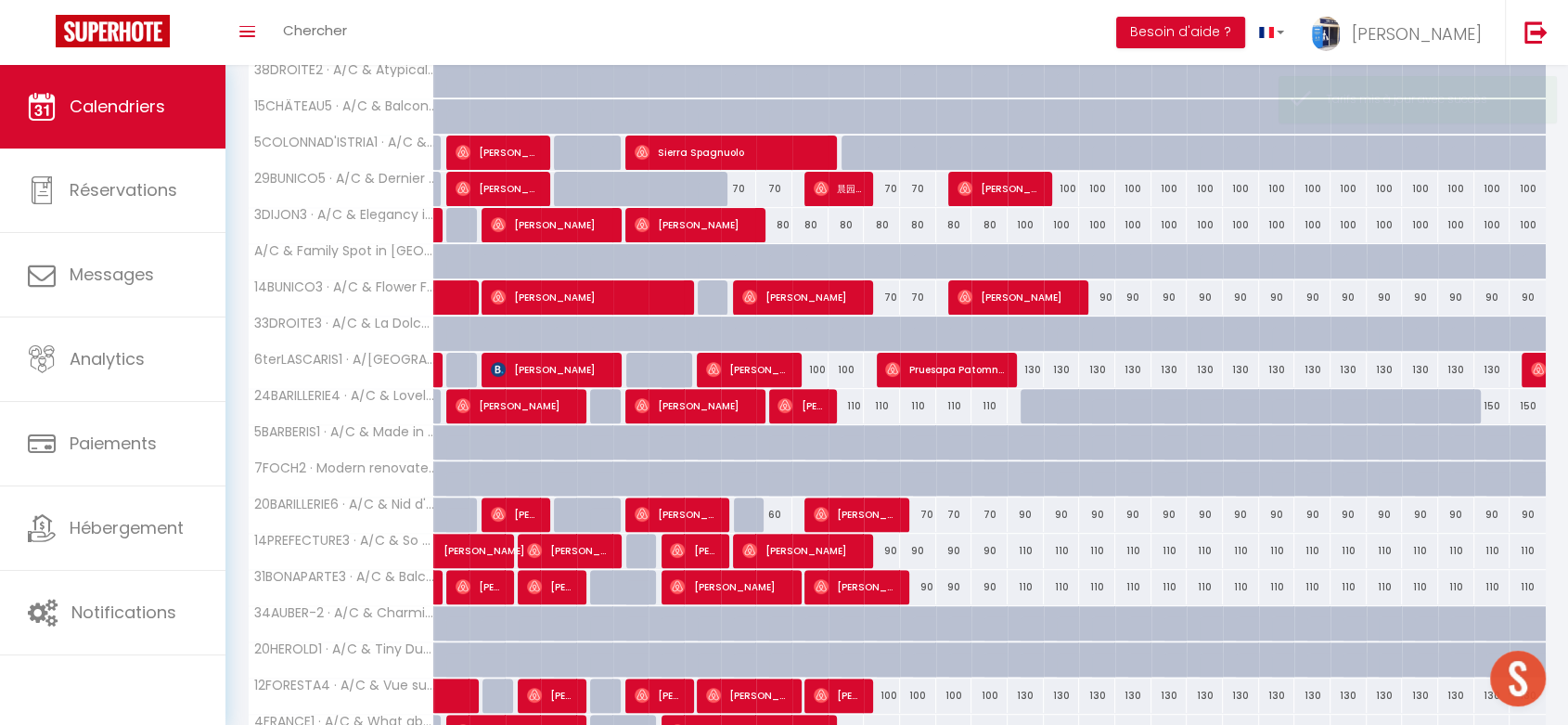
scroll to position [711, 0]
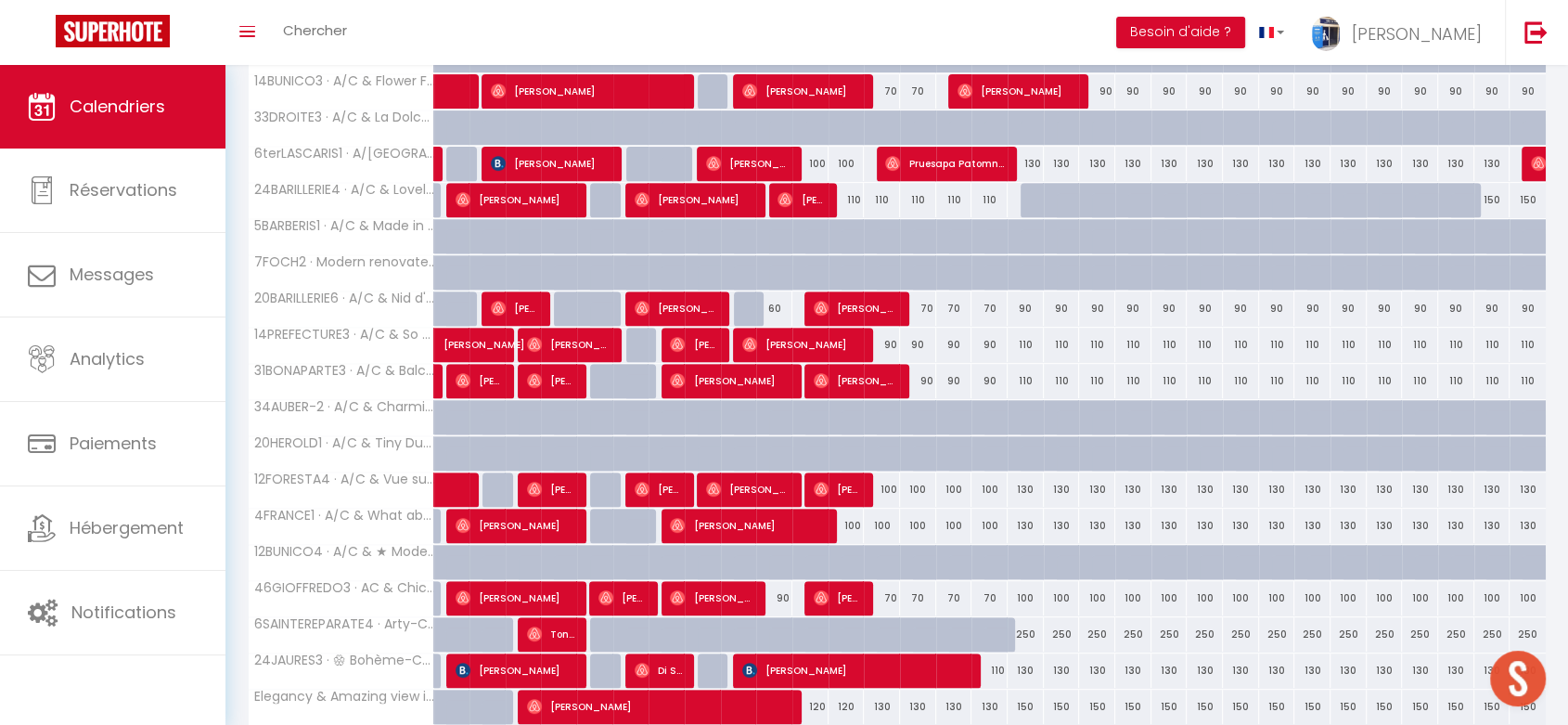
click at [1032, 157] on div "130" at bounding box center [1026, 163] width 36 height 34
type input "130"
type input "Ven 17 Octobre 2025"
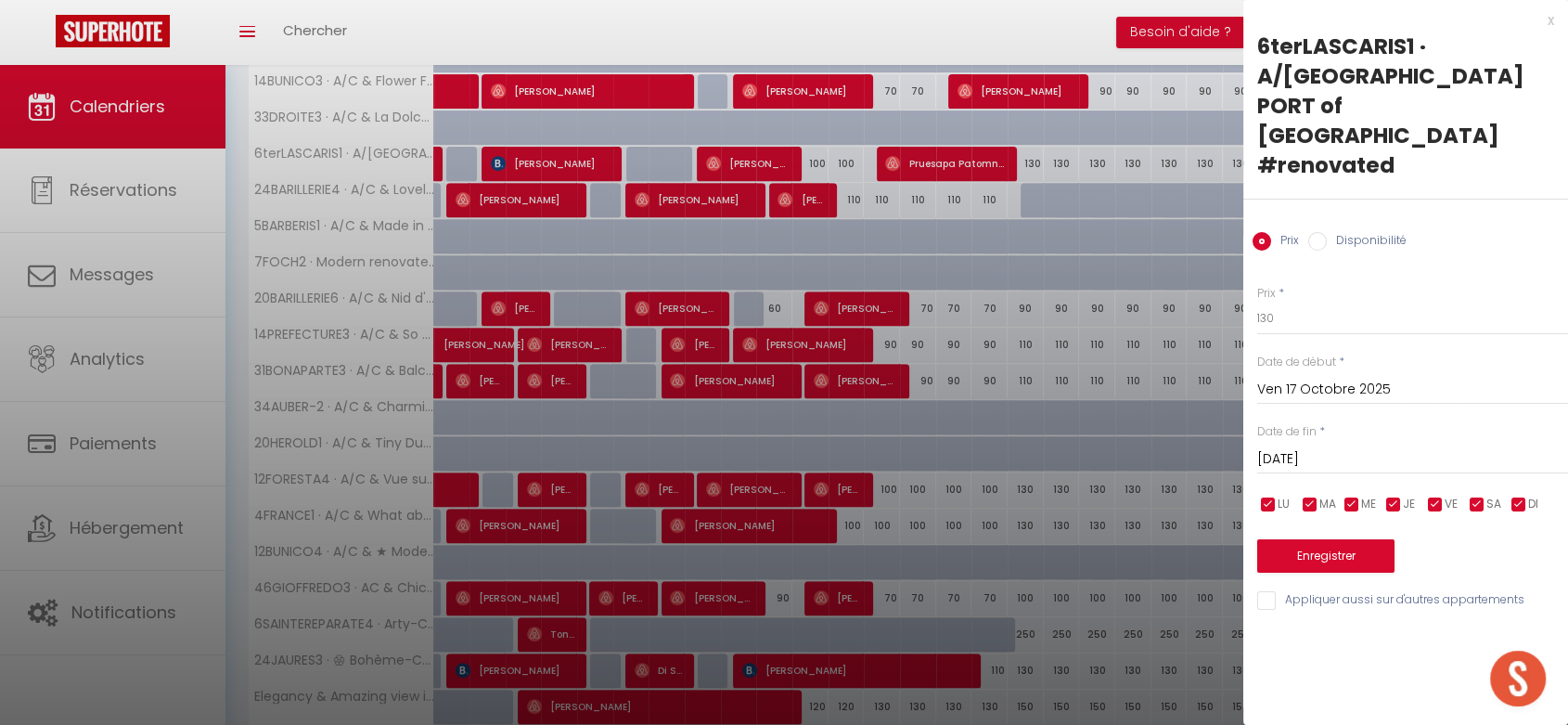
click at [1323, 447] on input "[DATE]" at bounding box center [1413, 459] width 311 height 24
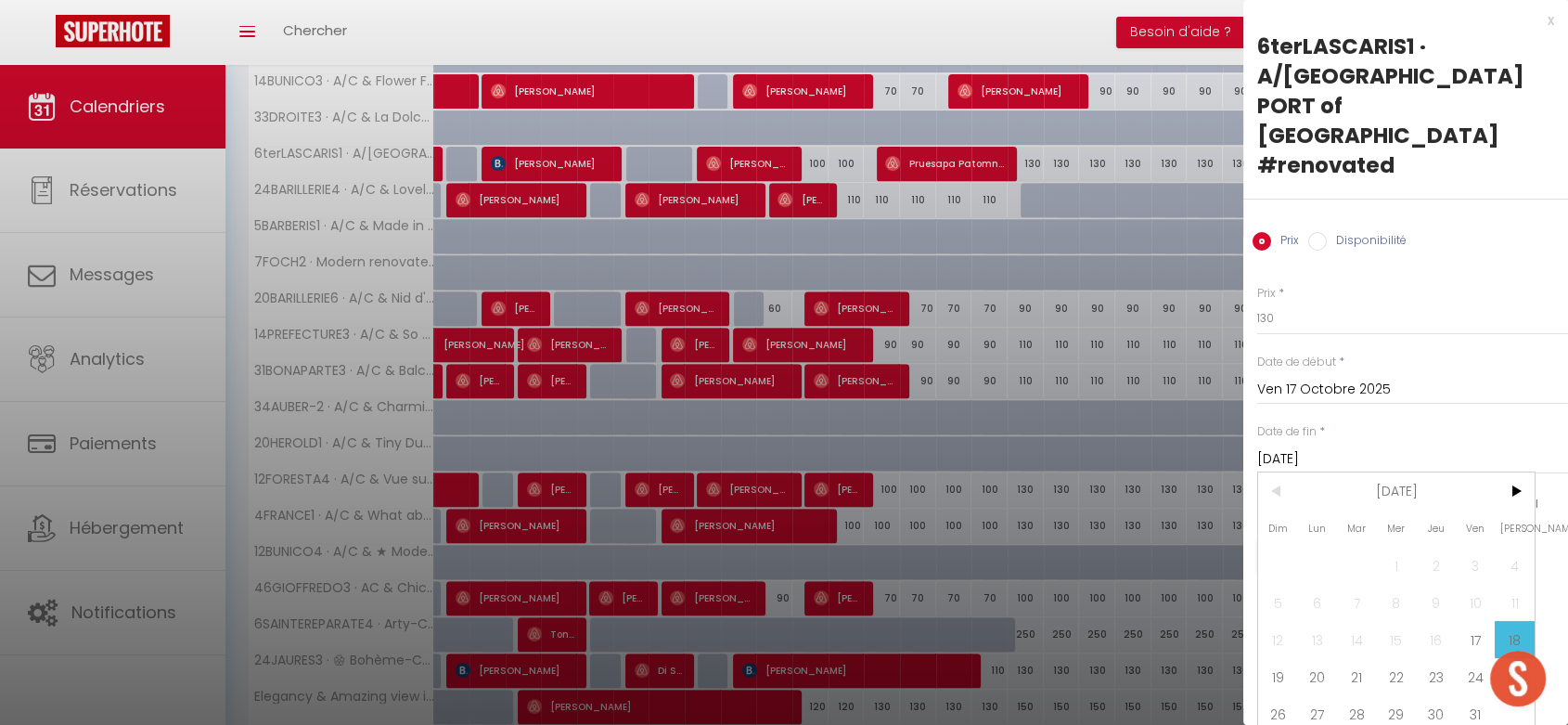
drag, startPoint x: 1483, startPoint y: 650, endPoint x: 1358, endPoint y: 348, distance: 326.8
click at [1480, 695] on span "31" at bounding box center [1476, 714] width 40 height 37
type input "Ven 31 Octobre 2025"
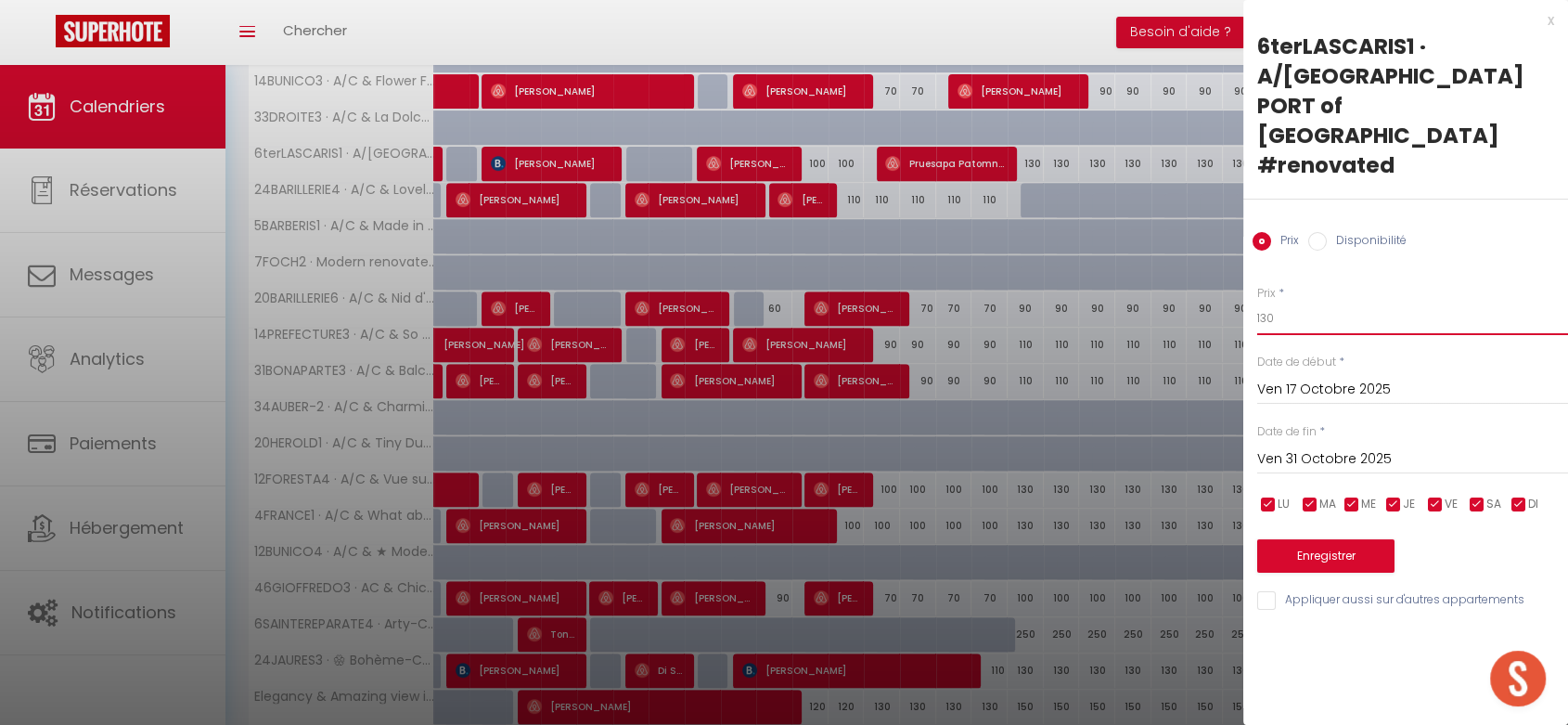
click at [1263, 302] on input "130" at bounding box center [1413, 319] width 311 height 34
type input "110"
click at [1328, 514] on div "Prix * 110 Statut * Disponible Indisponible Date de début * [DATE] < [DATE] > D…" at bounding box center [1406, 437] width 325 height 350
click at [1330, 540] on button "Enregistrer" at bounding box center [1326, 556] width 137 height 34
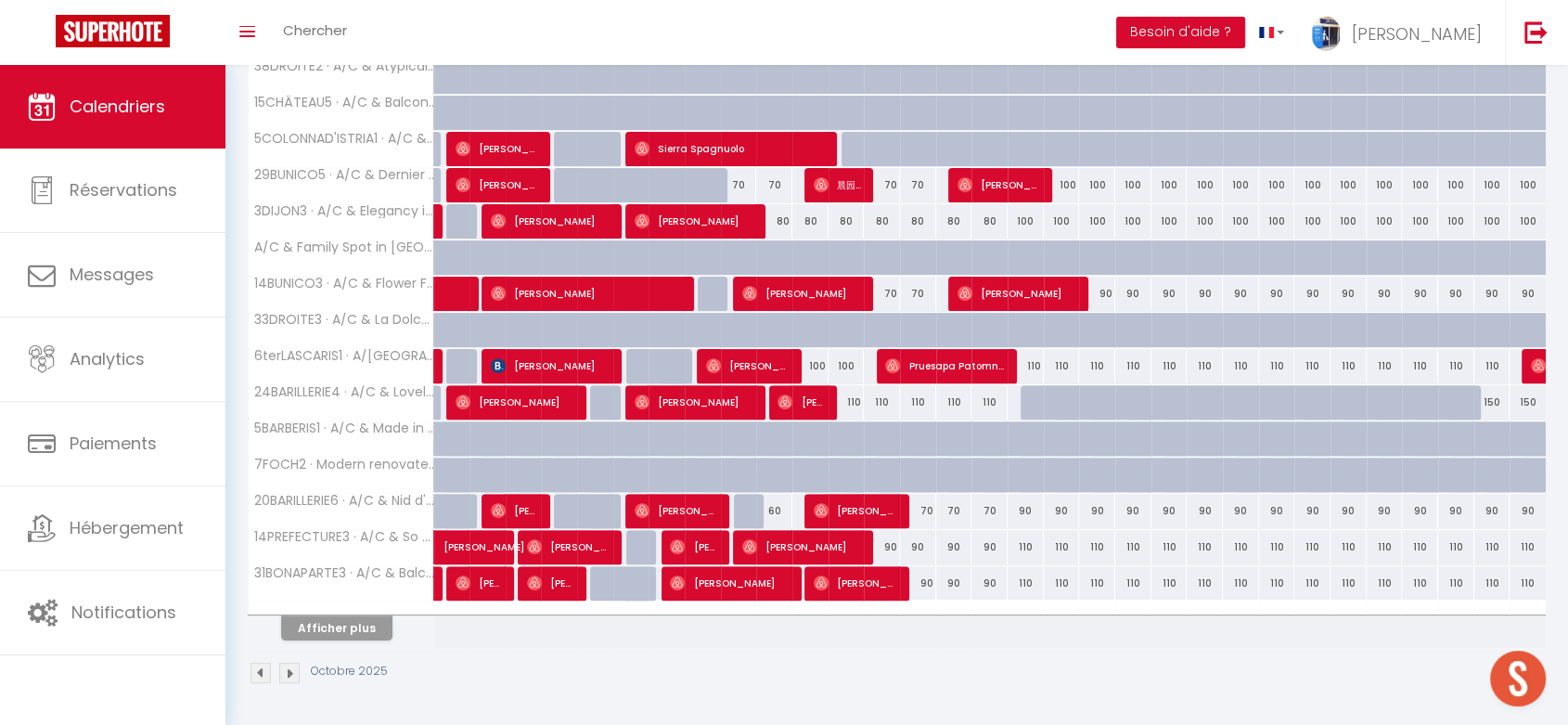
scroll to position [505, 0]
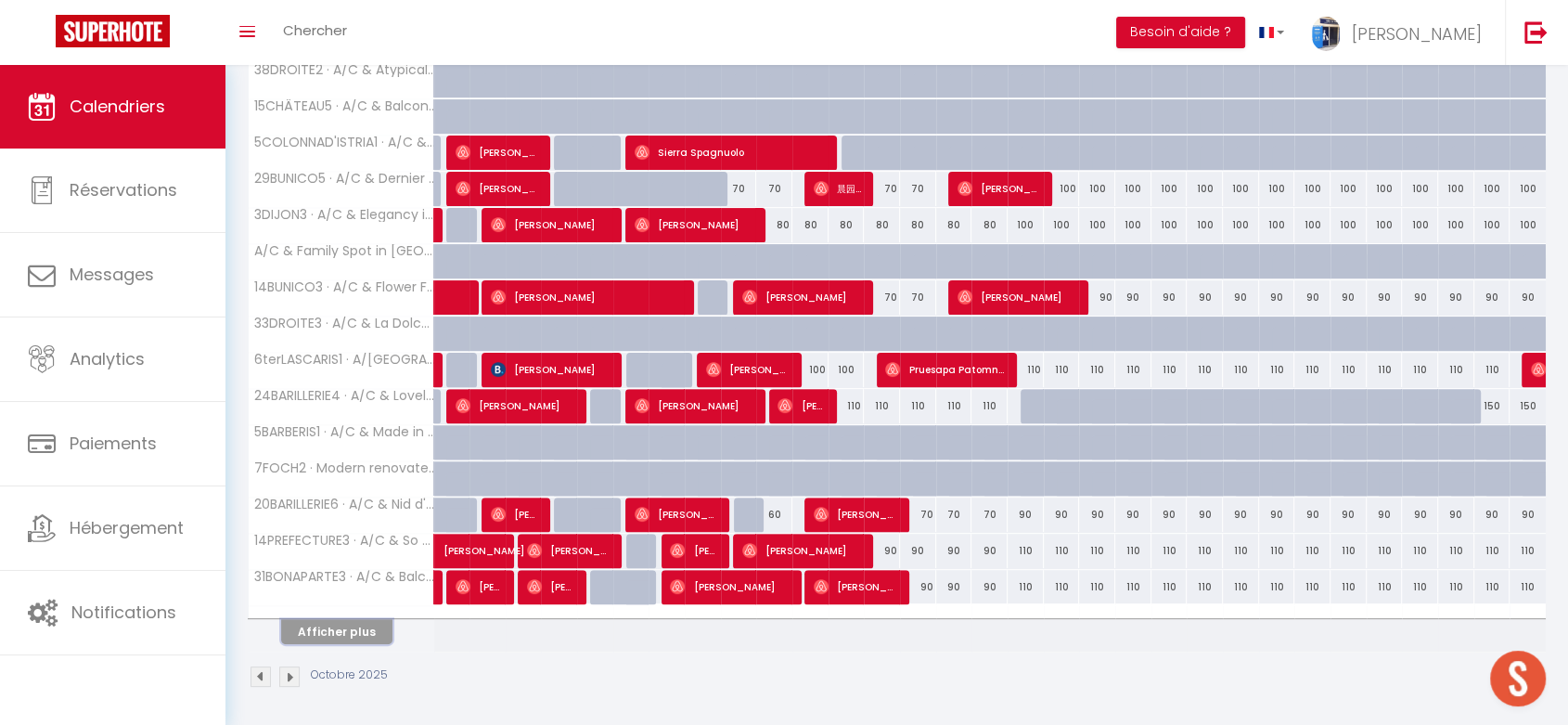
click at [357, 629] on button "Afficher plus" at bounding box center [337, 631] width 112 height 25
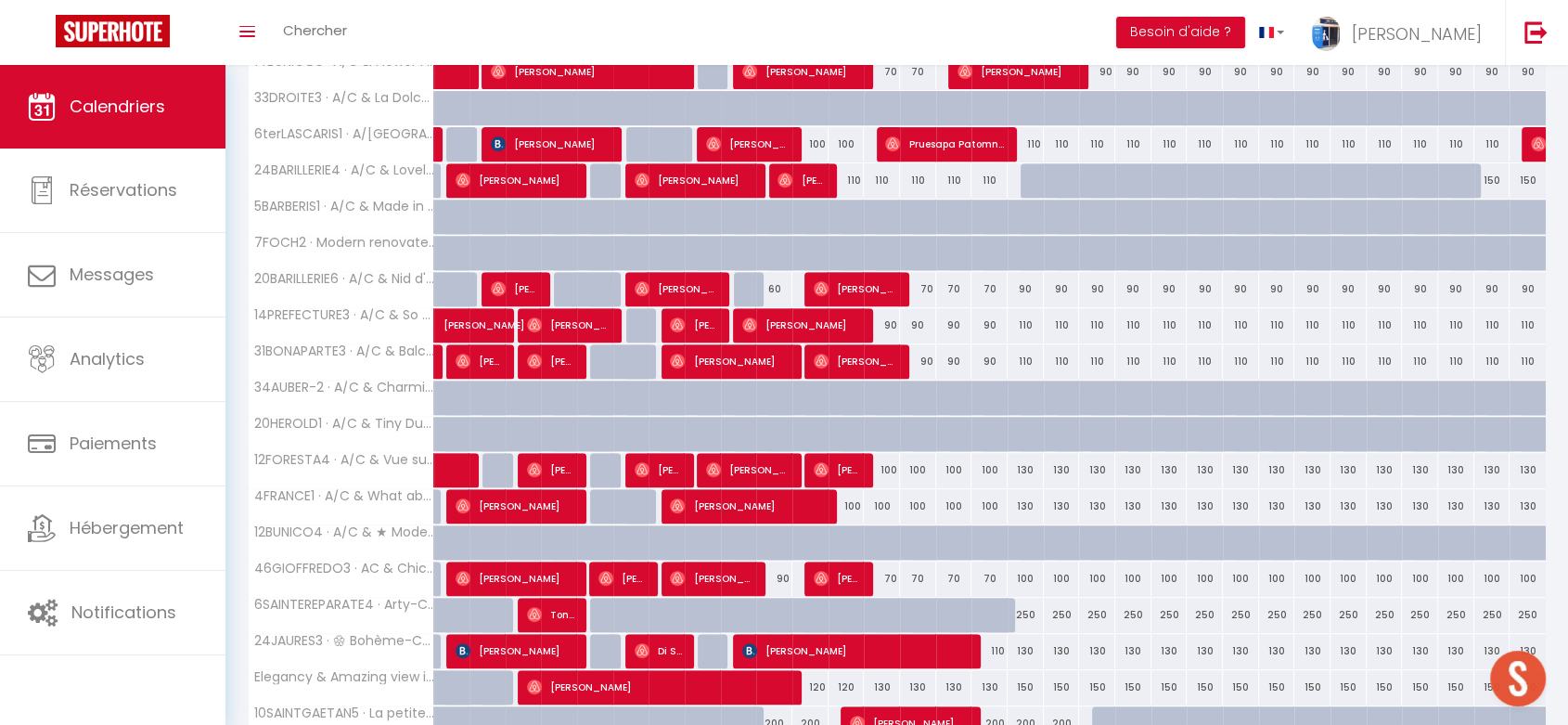
scroll to position [753, 0]
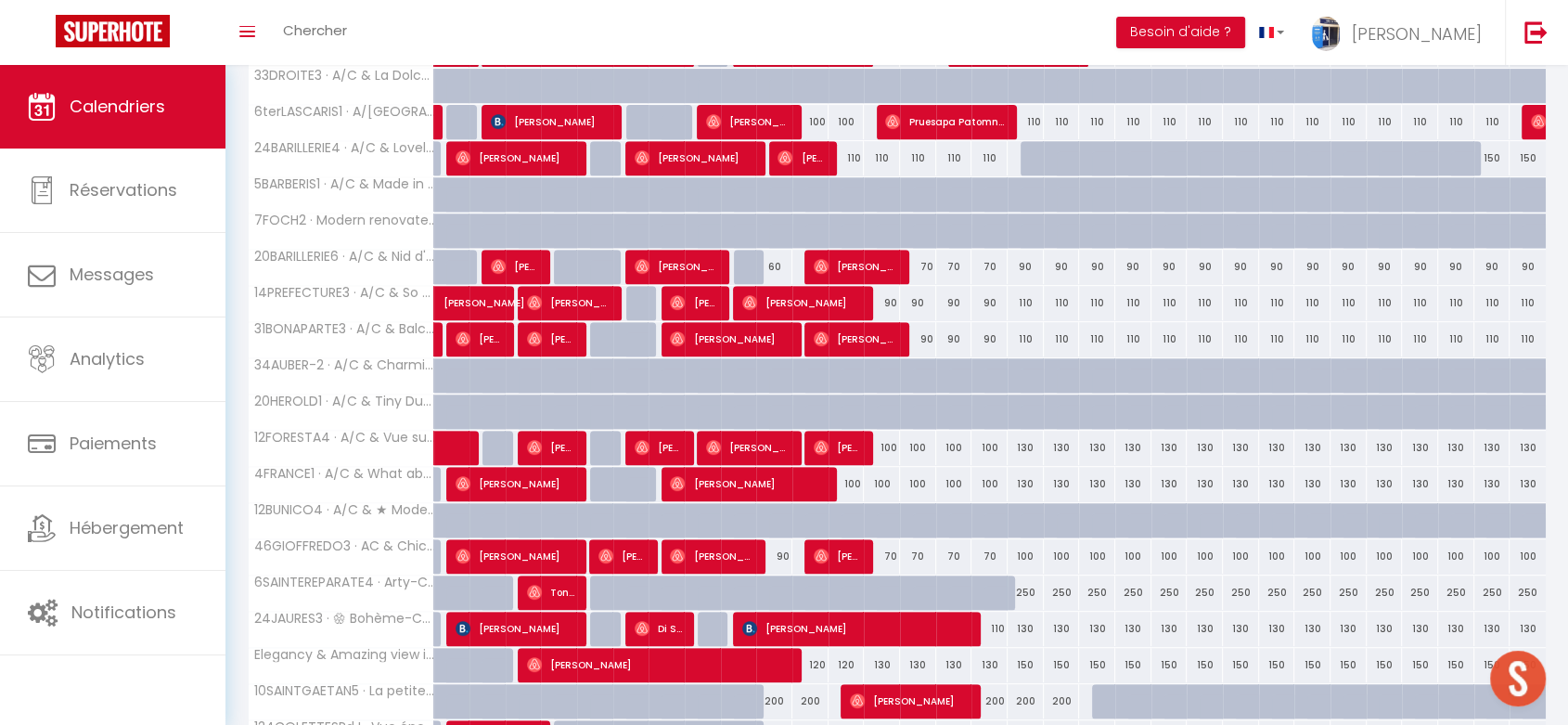
click at [1022, 444] on div "130" at bounding box center [1026, 447] width 36 height 34
type input "130"
type input "Ven 17 Octobre 2025"
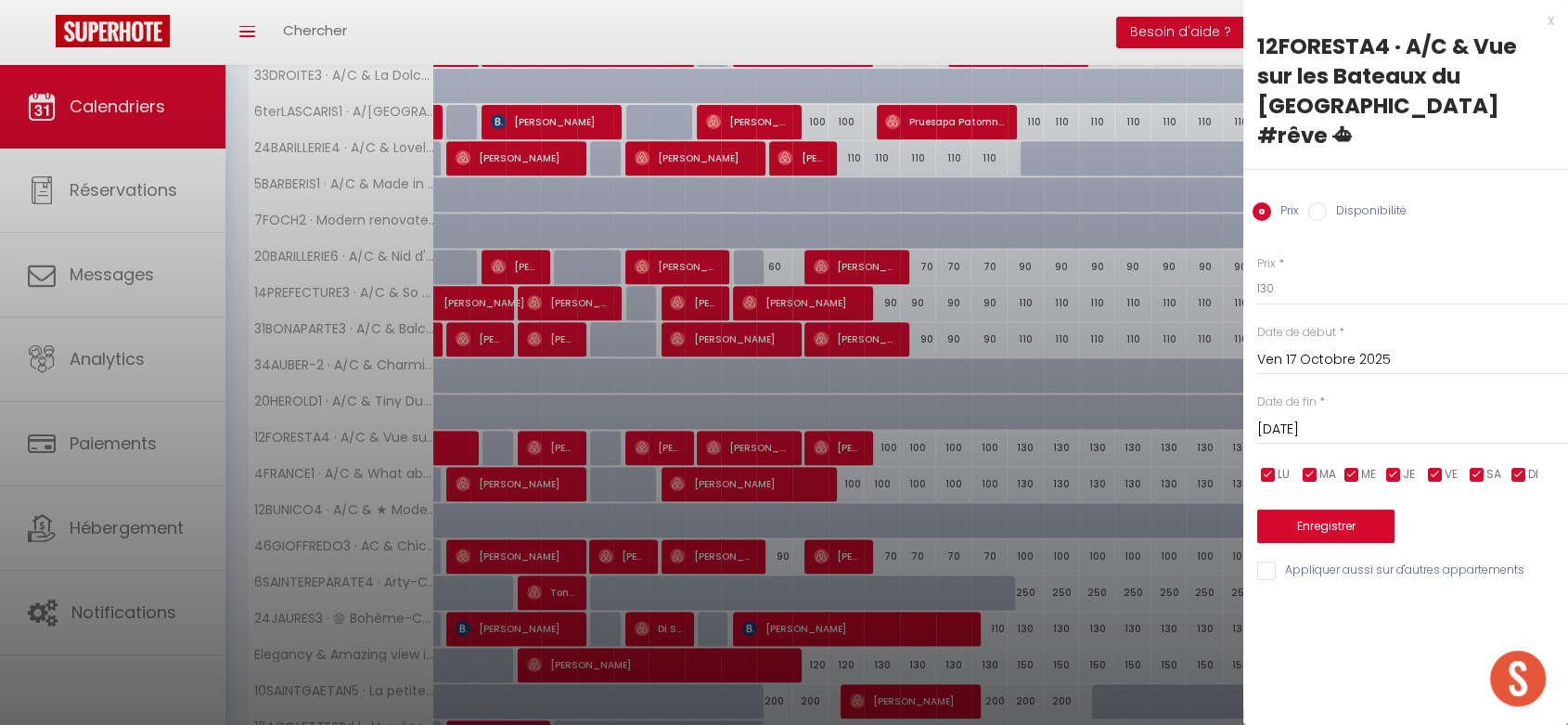
click at [1325, 417] on input "[DATE]" at bounding box center [1413, 430] width 311 height 24
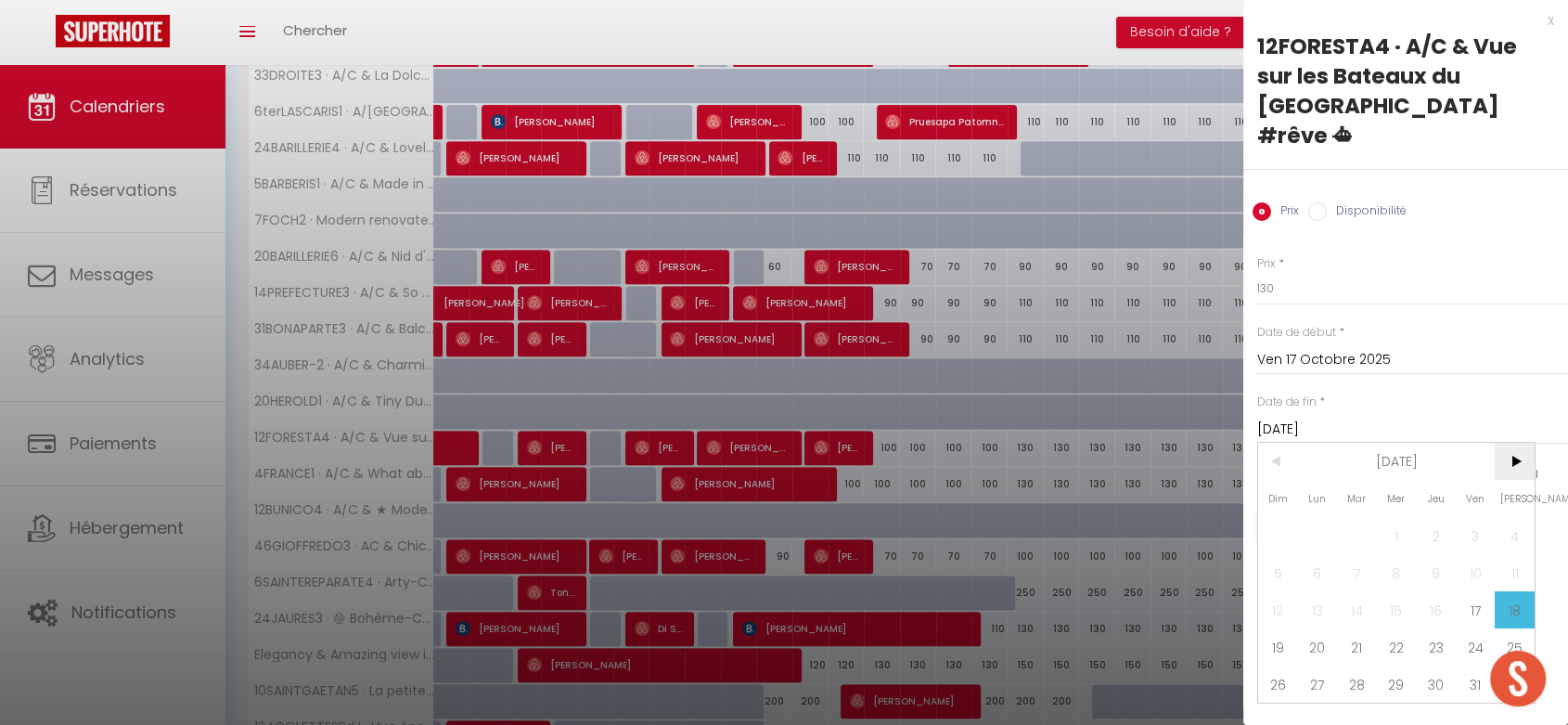
click at [1507, 443] on span ">" at bounding box center [1515, 461] width 40 height 37
click at [1262, 554] on span "2" at bounding box center [1278, 573] width 40 height 37
type input "Dim 02 Novembre 2025"
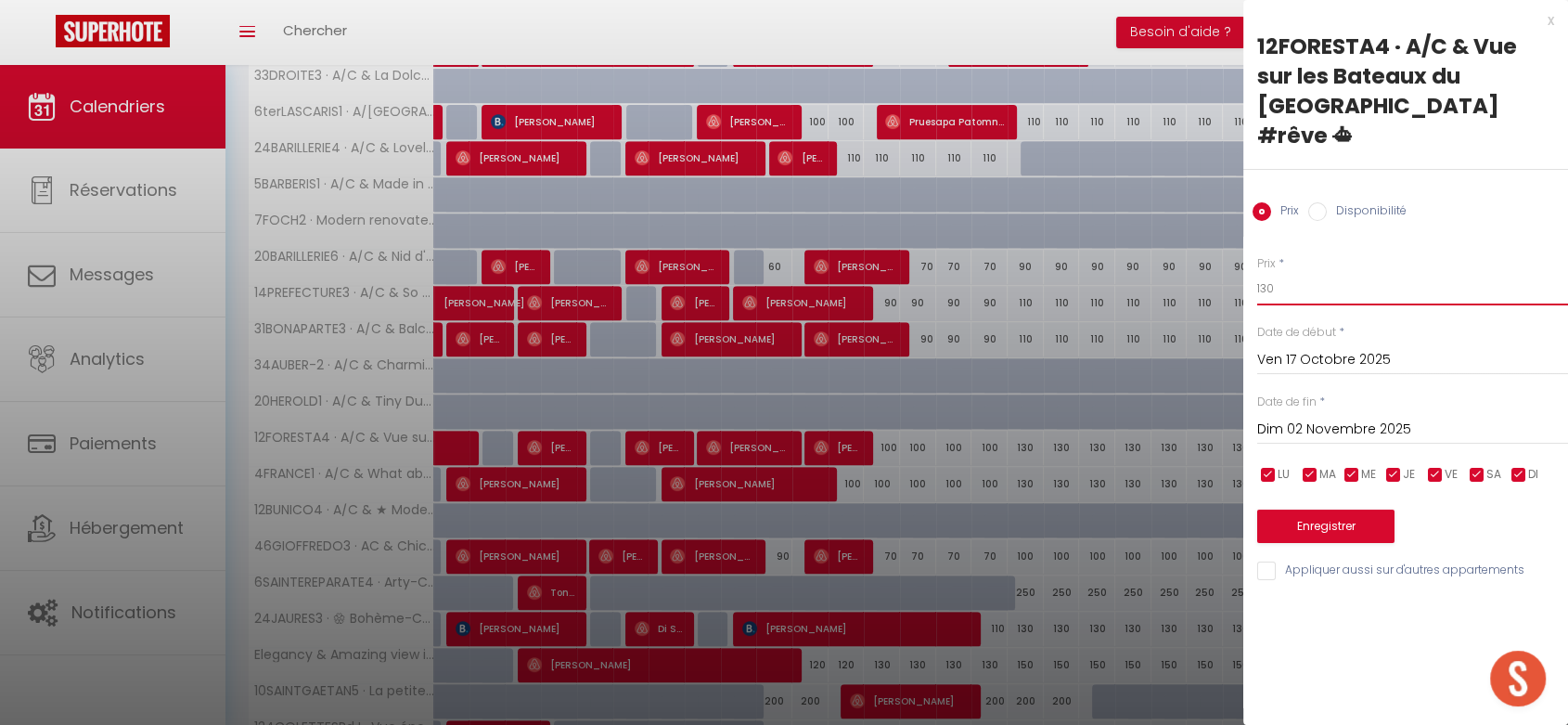
click at [1263, 272] on input "130" at bounding box center [1413, 289] width 311 height 34
click at [1268, 272] on input "130" at bounding box center [1413, 289] width 311 height 34
type input "110"
click at [1346, 510] on button "Enregistrer" at bounding box center [1326, 527] width 137 height 34
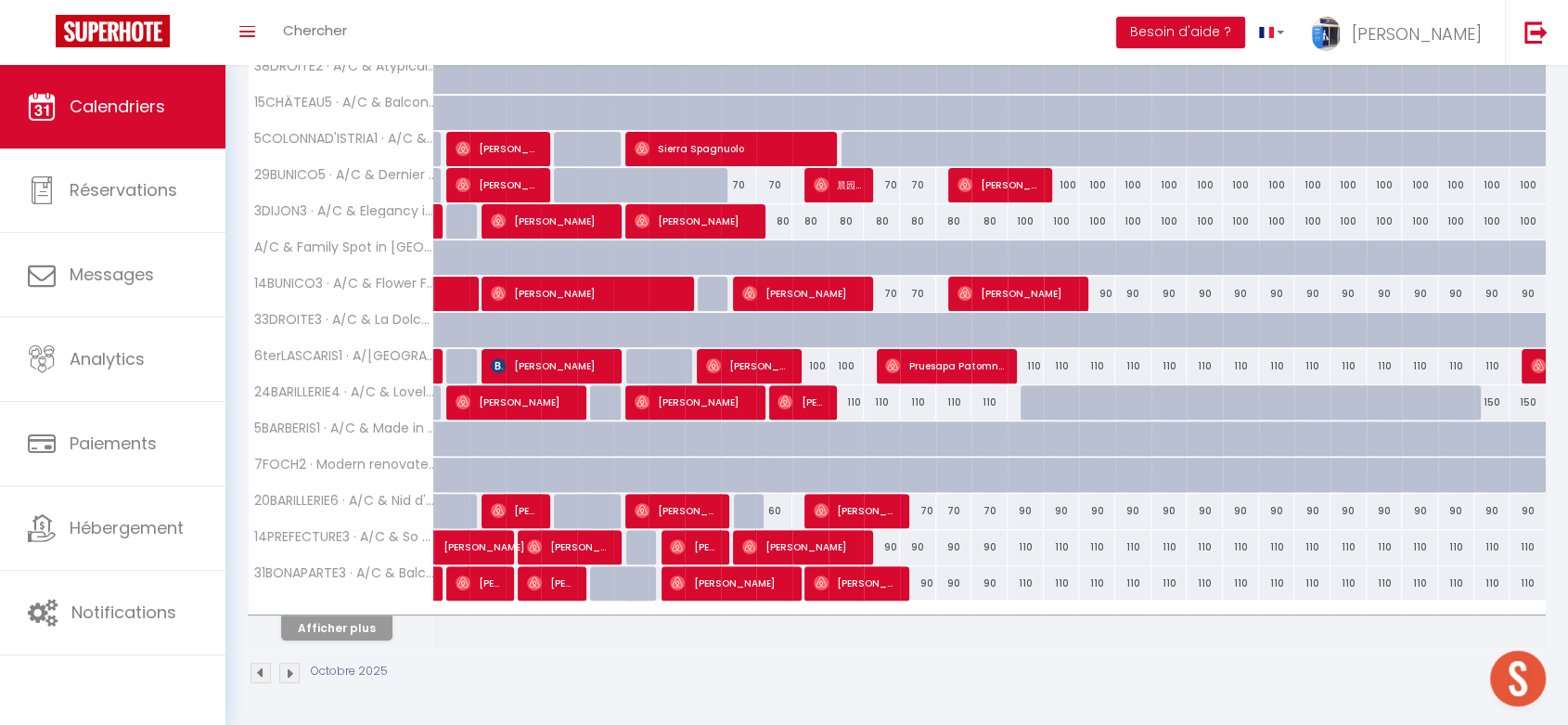
scroll to position [505, 0]
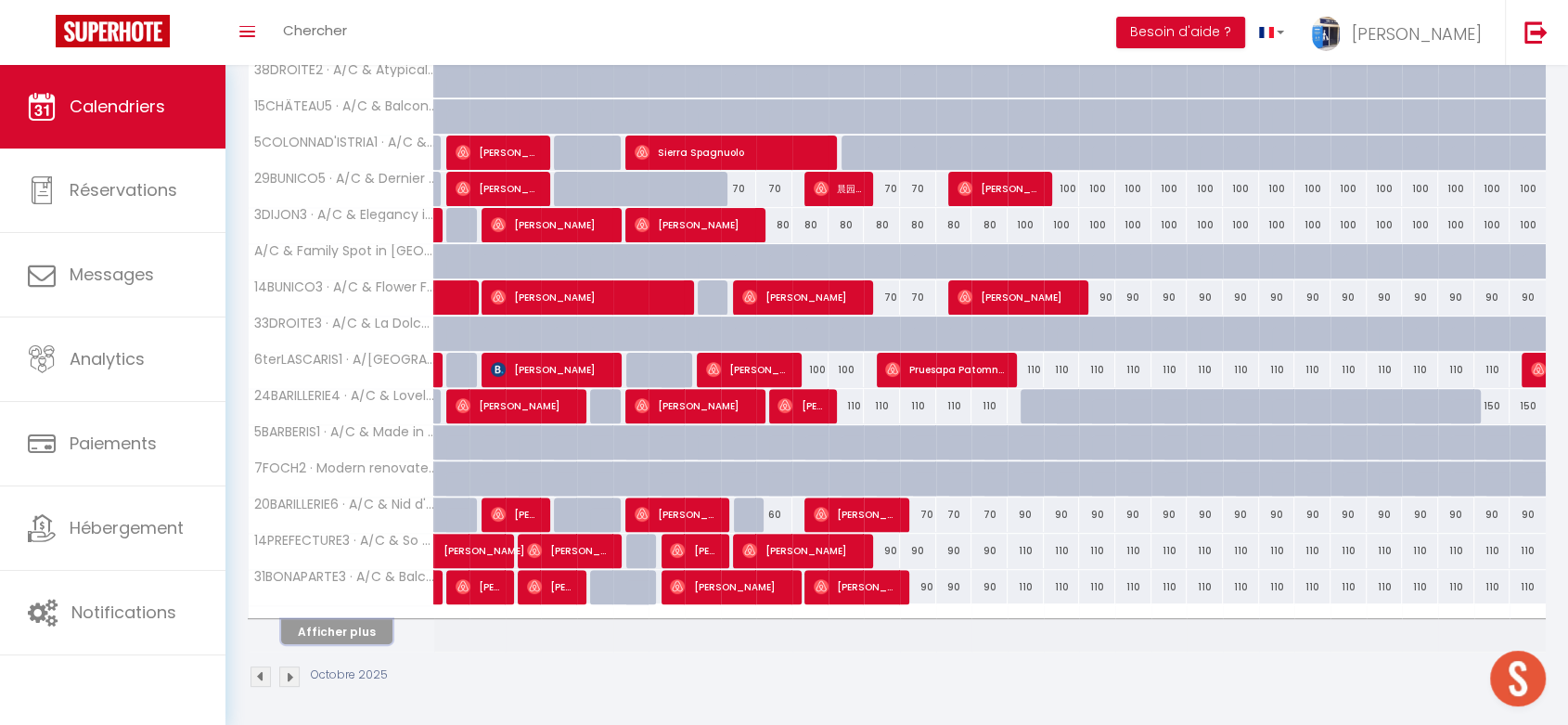
click at [341, 624] on button "Afficher plus" at bounding box center [337, 631] width 112 height 25
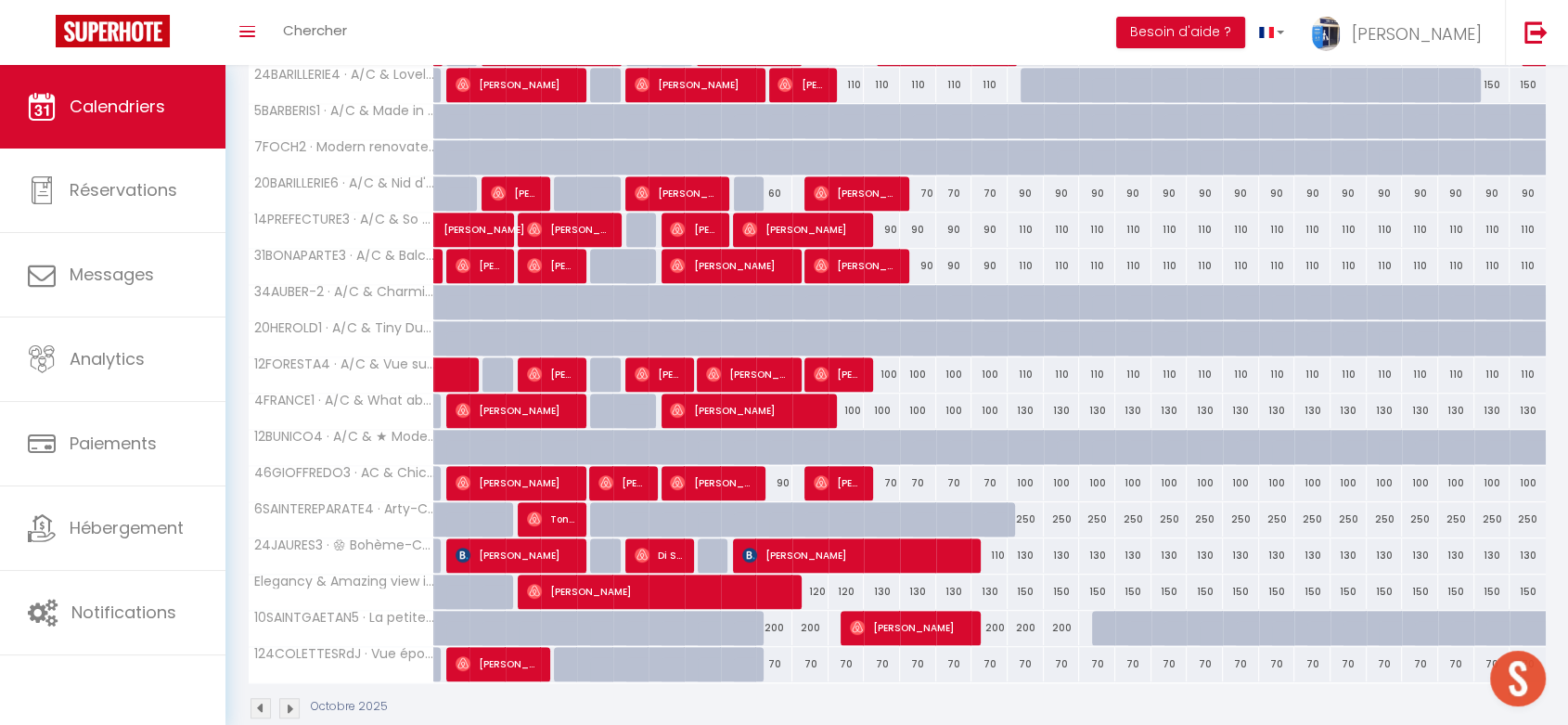
scroll to position [855, 0]
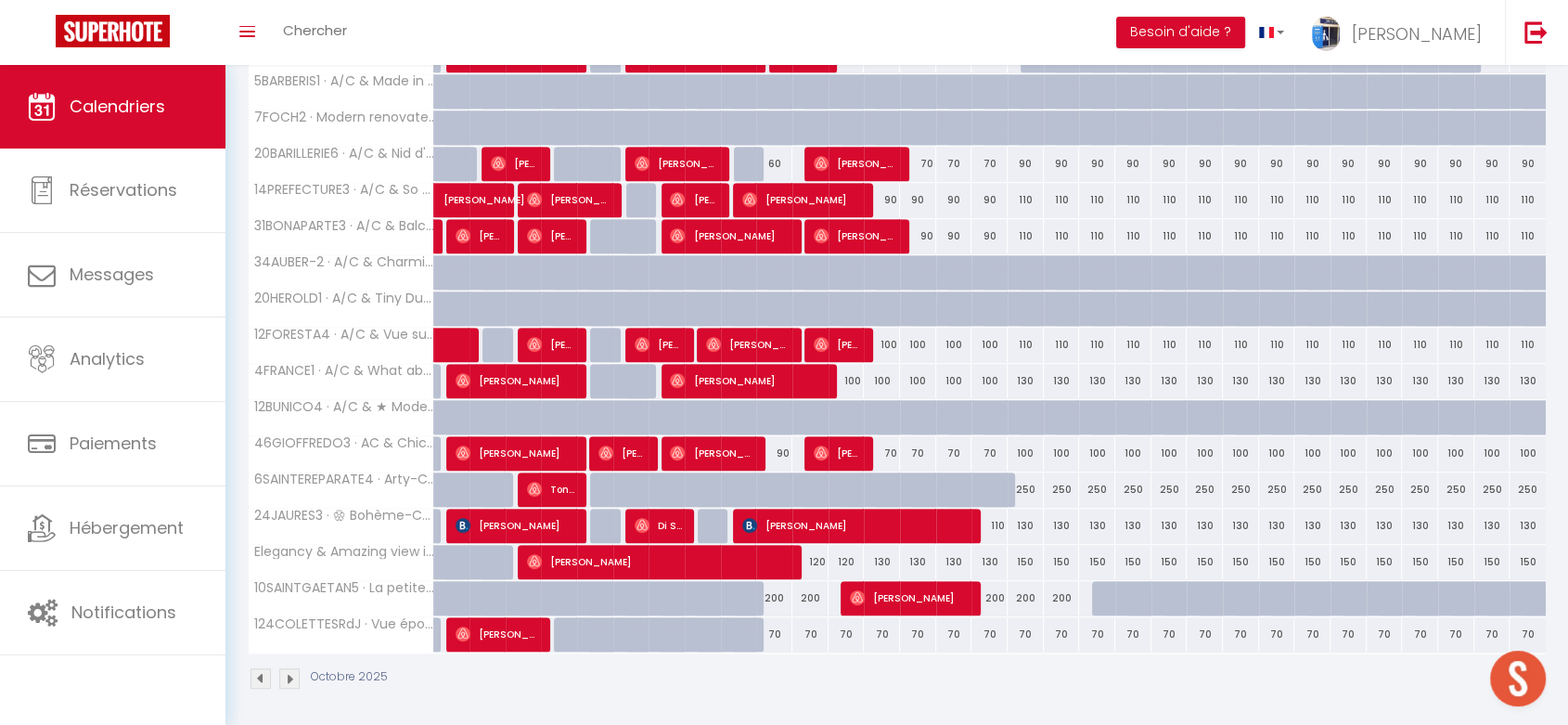
click at [1025, 518] on div "130" at bounding box center [1026, 526] width 36 height 34
type input "130"
type input "Ven 17 Octobre 2025"
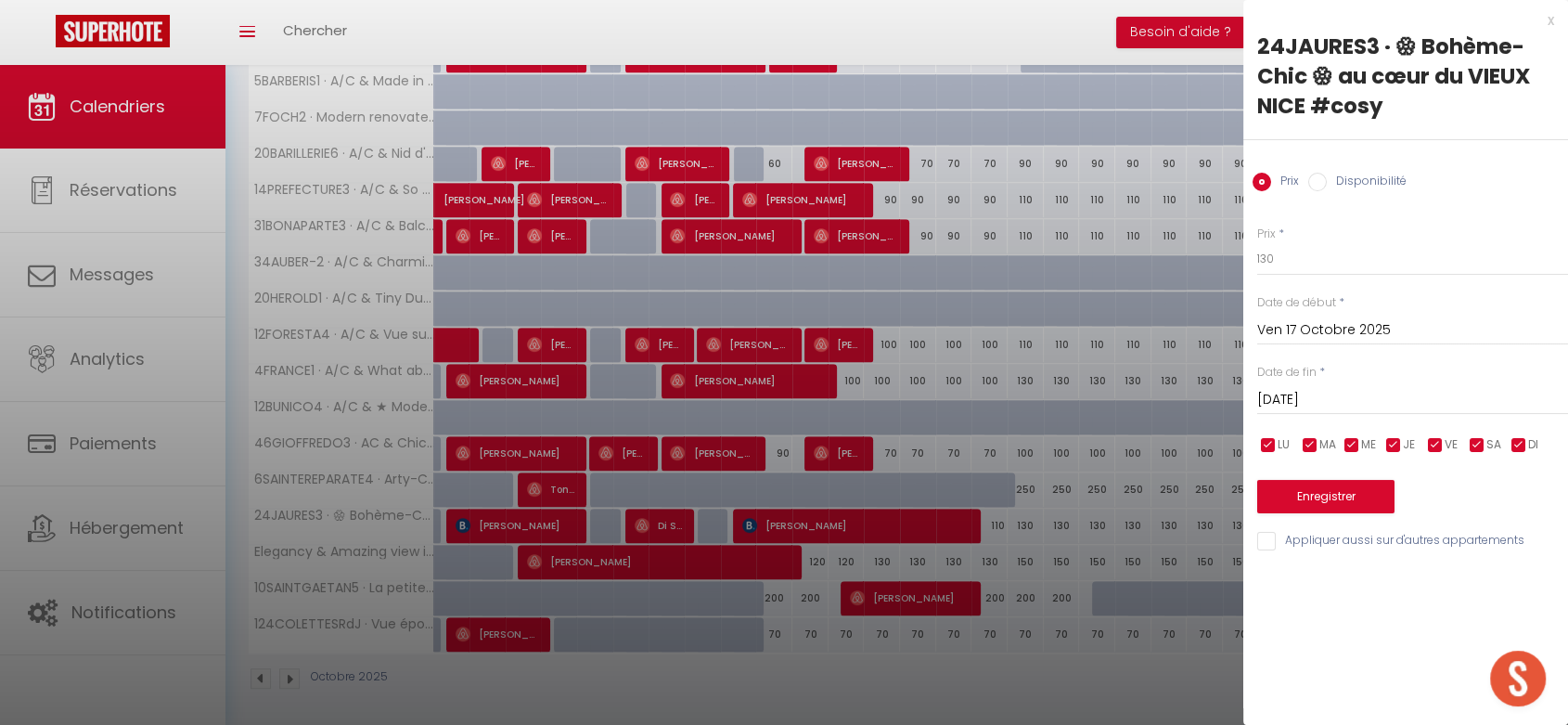
click at [1342, 393] on input "[DATE]" at bounding box center [1413, 400] width 311 height 24
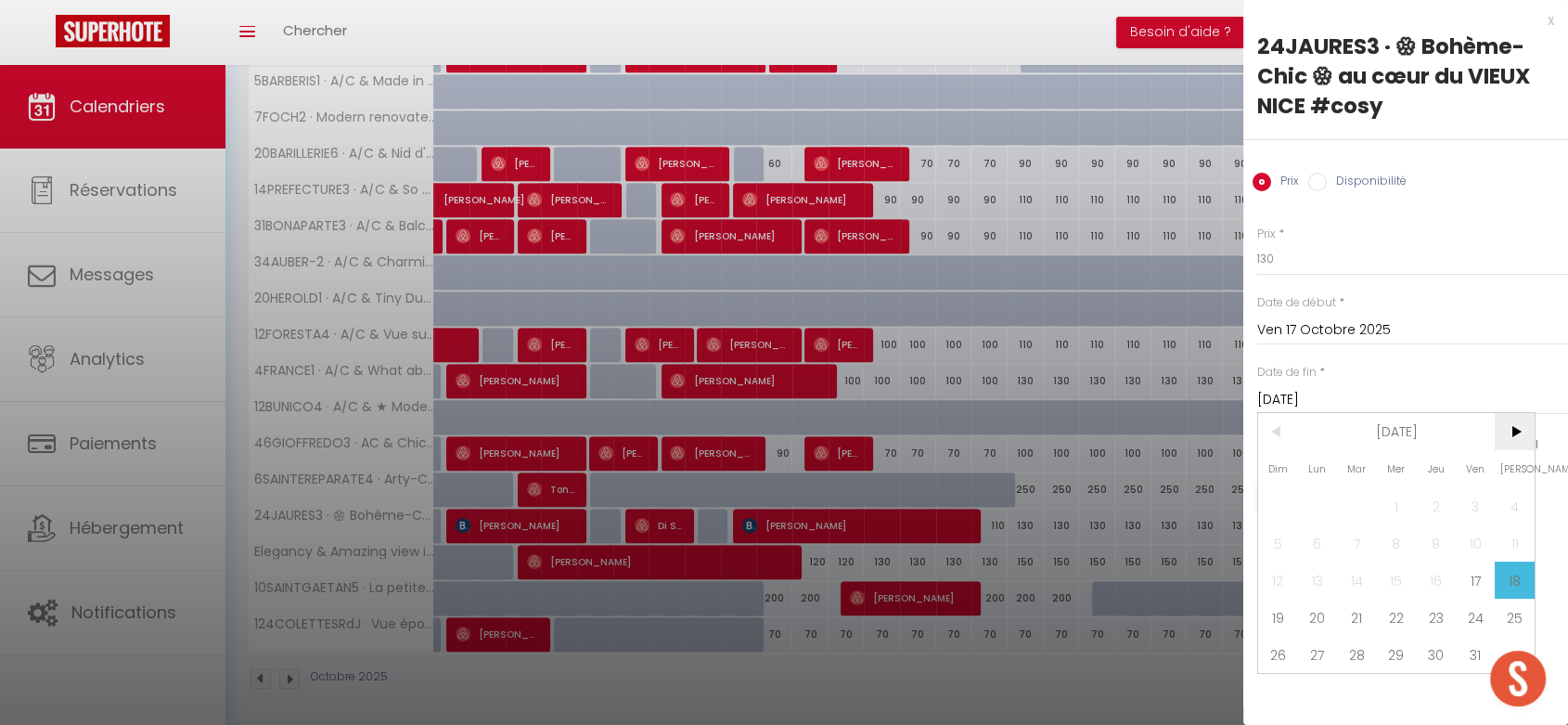
click at [1509, 419] on span ">" at bounding box center [1515, 431] width 40 height 37
click at [1281, 542] on span "2" at bounding box center [1278, 543] width 40 height 37
type input "Dim 02 Novembre 2025"
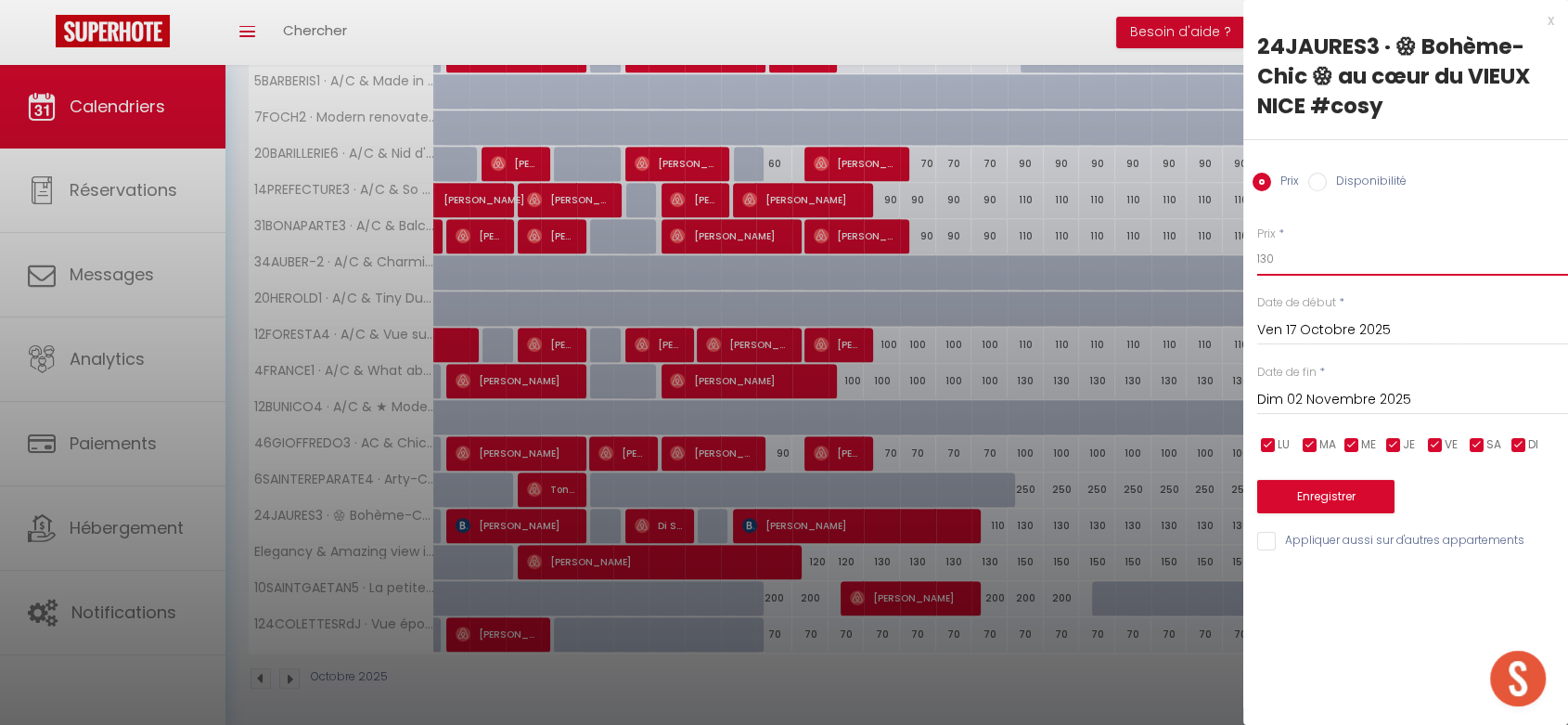
click at [1263, 251] on input "130" at bounding box center [1413, 259] width 311 height 34
type input "110"
click at [1331, 498] on button "Enregistrer" at bounding box center [1326, 497] width 137 height 34
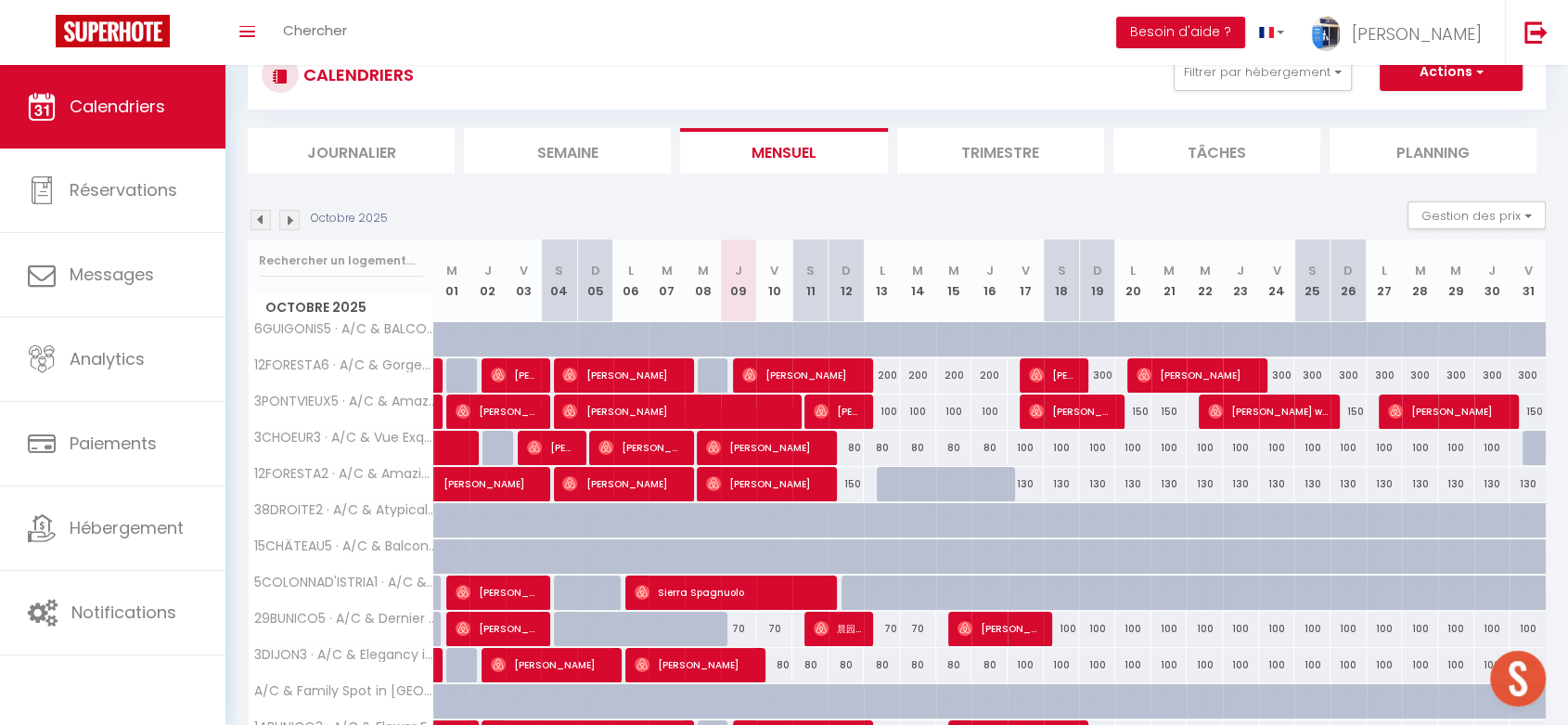
scroll to position [505, 0]
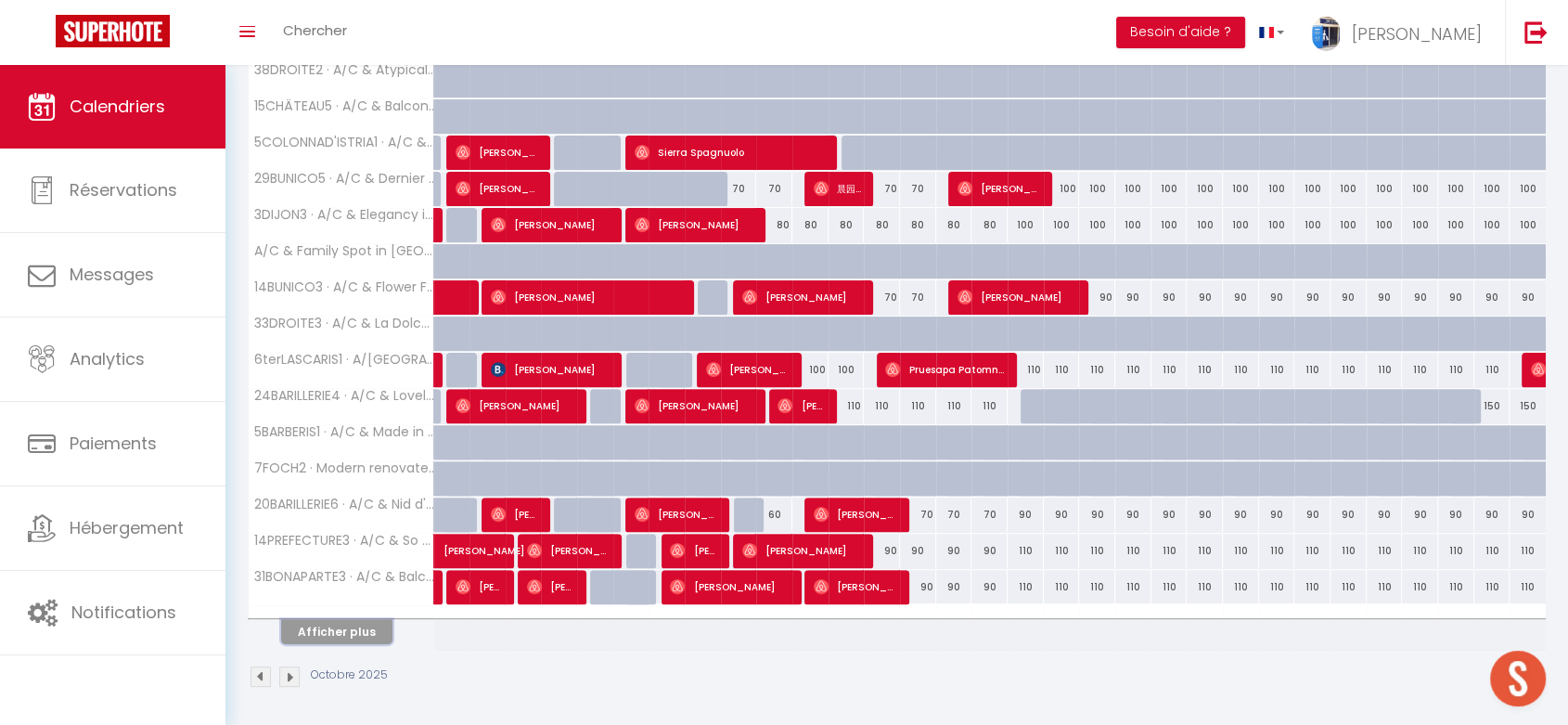
click at [362, 622] on button "Afficher plus" at bounding box center [337, 631] width 112 height 25
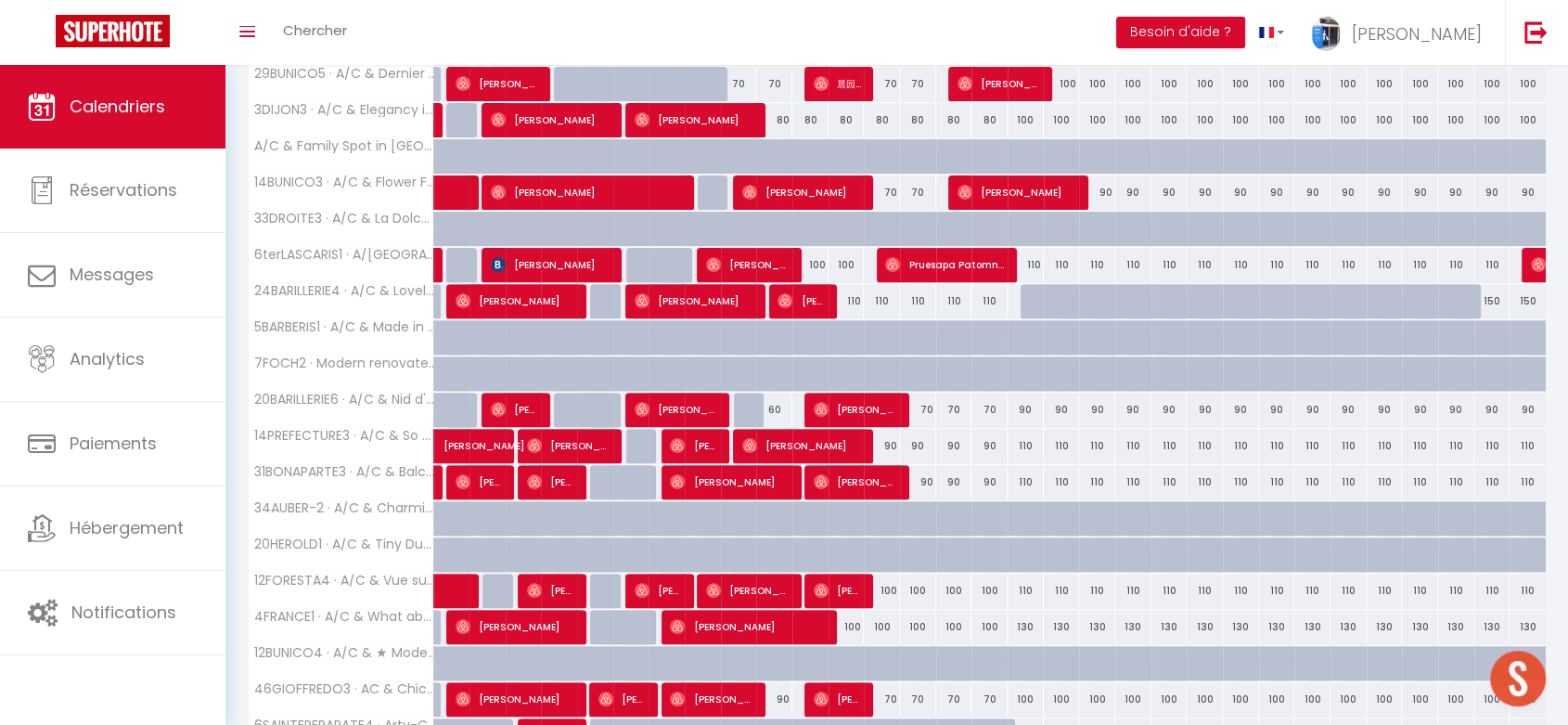
scroll to position [814, 0]
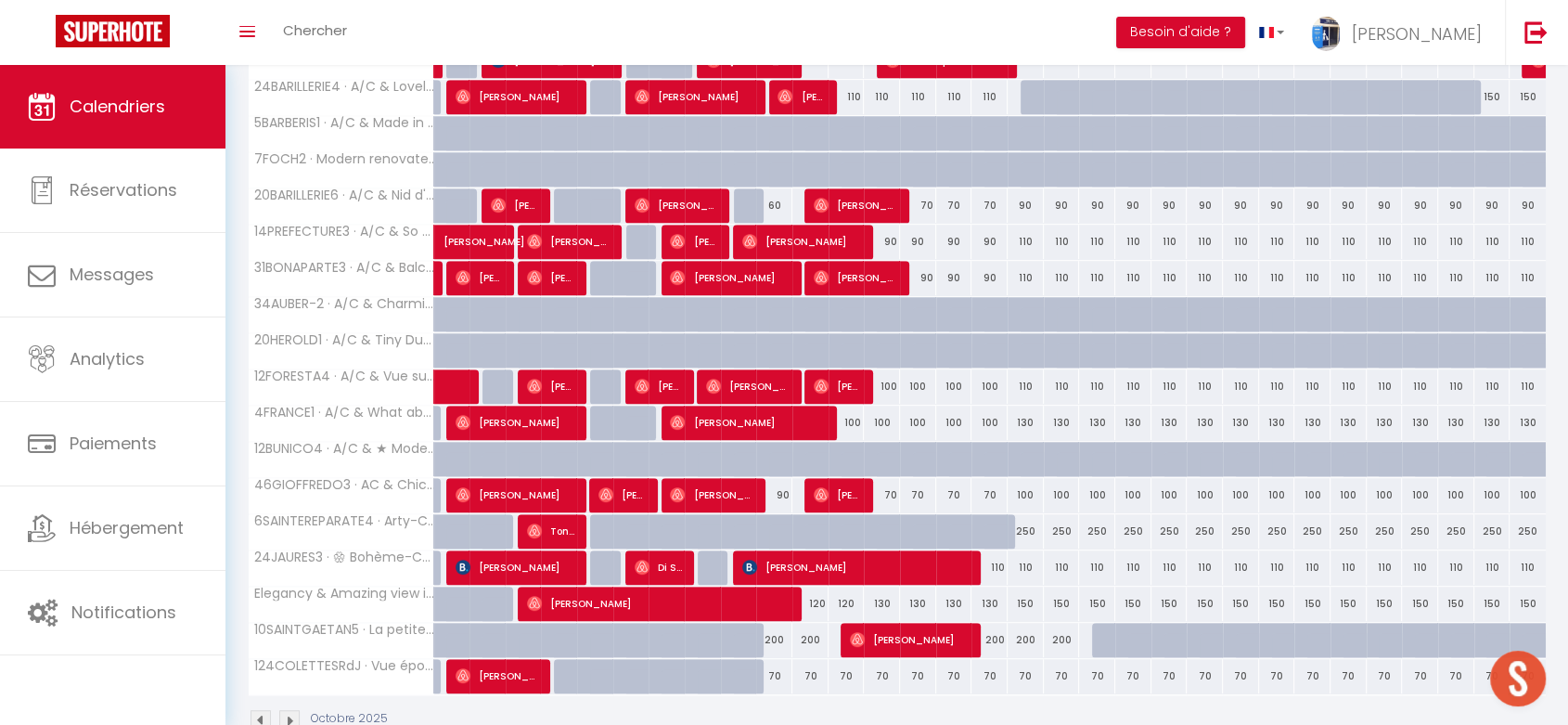
click at [997, 562] on div "110" at bounding box center [989, 568] width 36 height 34
type input "110"
type input "Jeu 16 Octobre 2025"
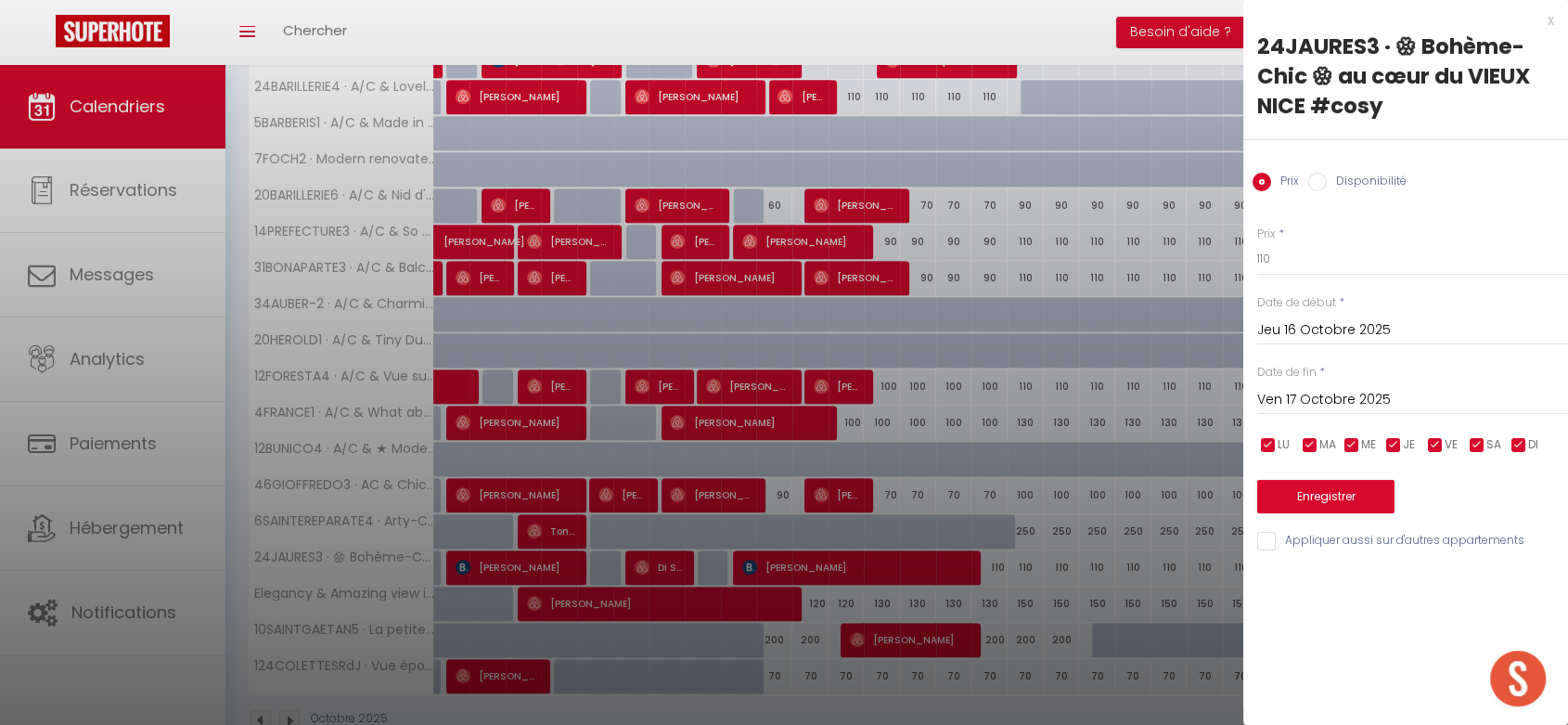
click at [1343, 400] on input "Ven 17 Octobre 2025" at bounding box center [1413, 400] width 311 height 24
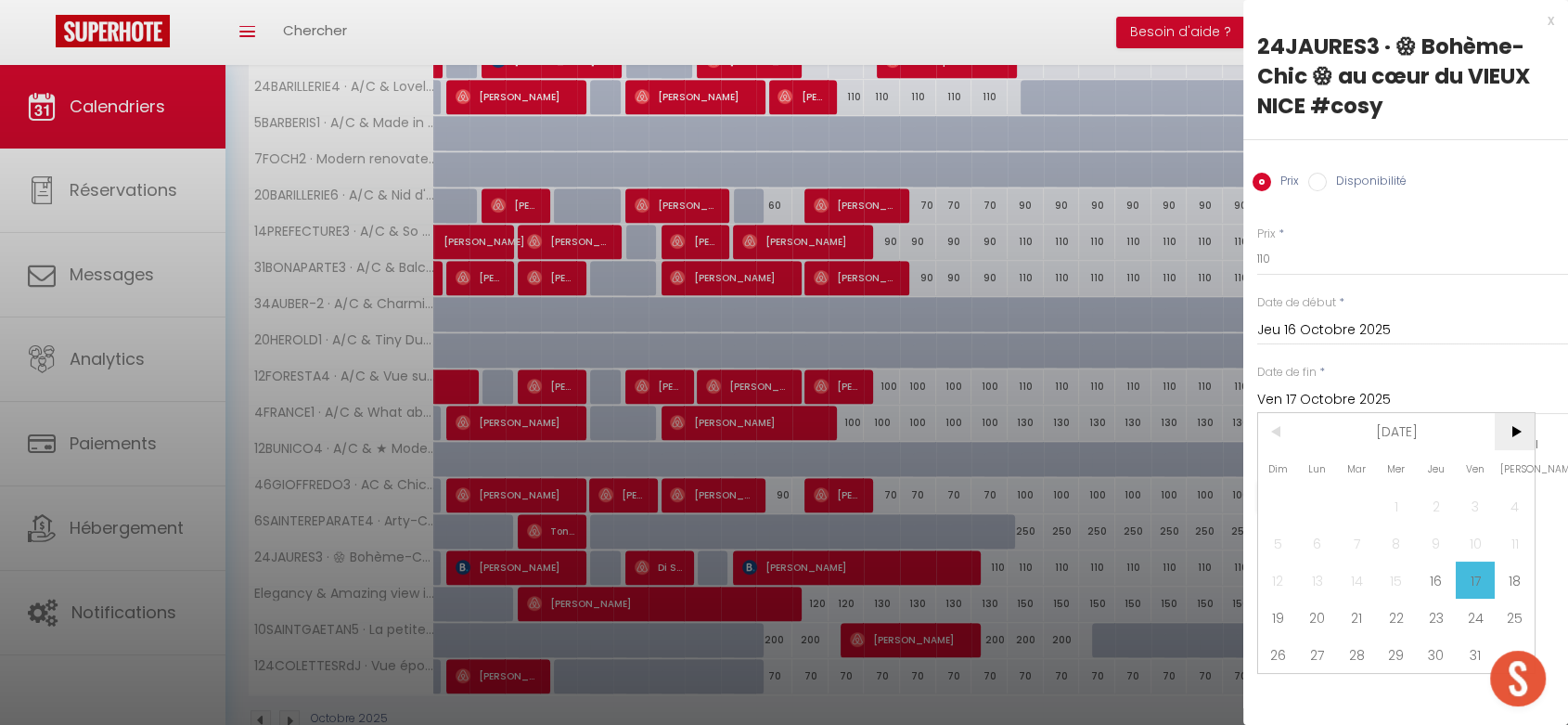
click at [1507, 436] on span ">" at bounding box center [1515, 431] width 40 height 37
click at [1278, 546] on span "2" at bounding box center [1278, 543] width 40 height 37
type input "Dim 02 Novembre 2025"
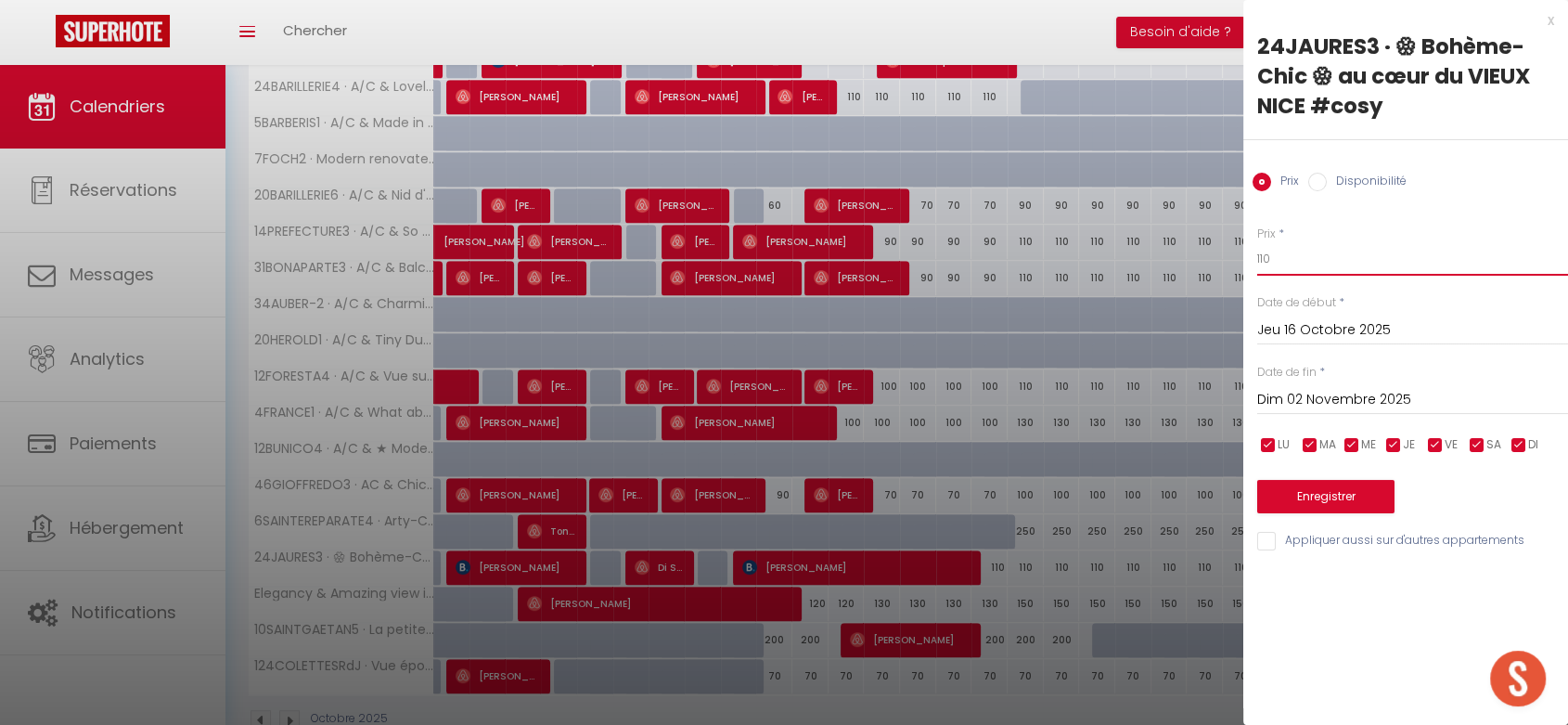
click at [1265, 258] on input "110" at bounding box center [1413, 259] width 311 height 34
click at [1329, 491] on button "Enregistrer" at bounding box center [1326, 497] width 137 height 34
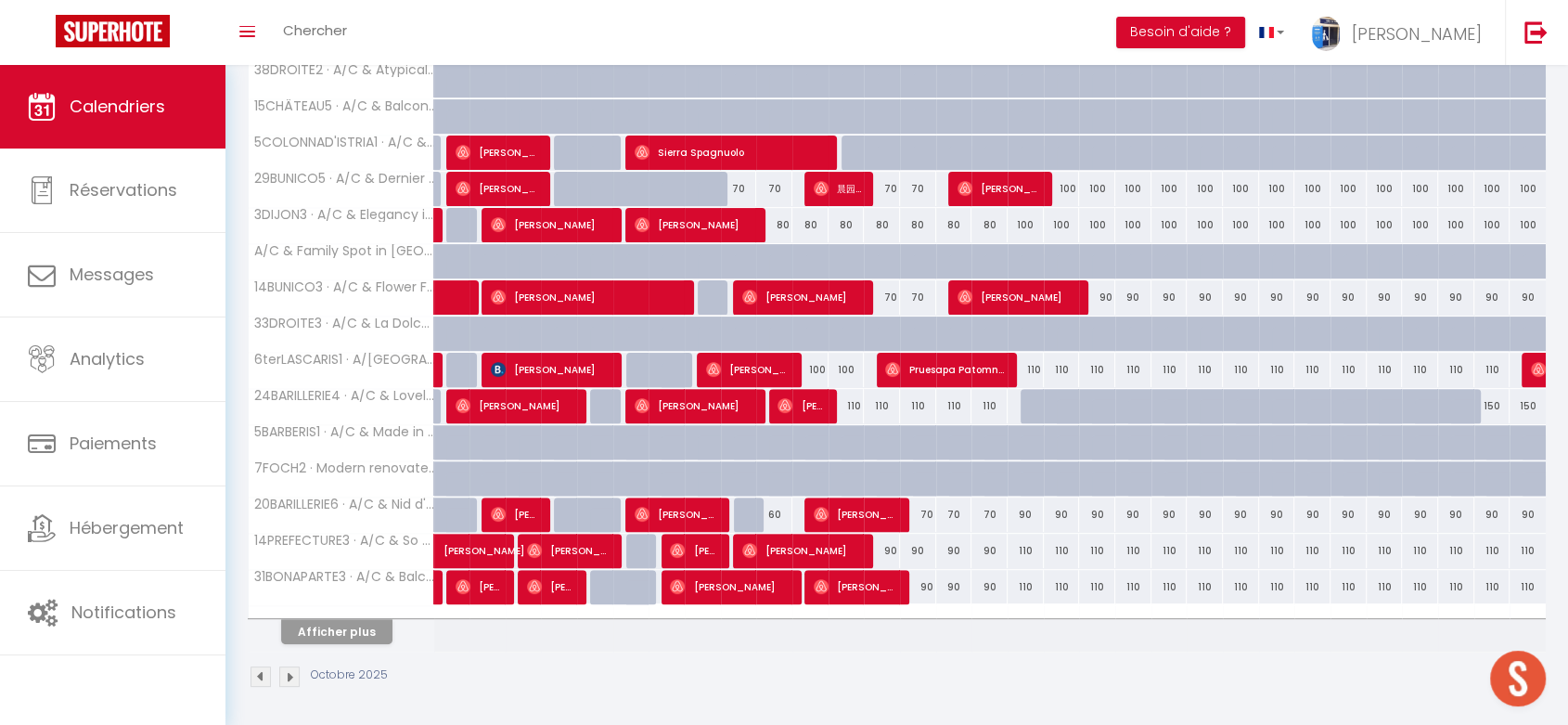
scroll to position [0, 0]
